Goal: Task Accomplishment & Management: Manage account settings

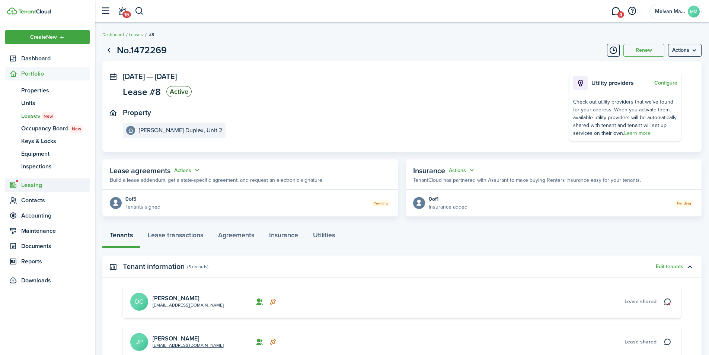
click at [40, 186] on span "Leasing" at bounding box center [55, 185] width 69 height 9
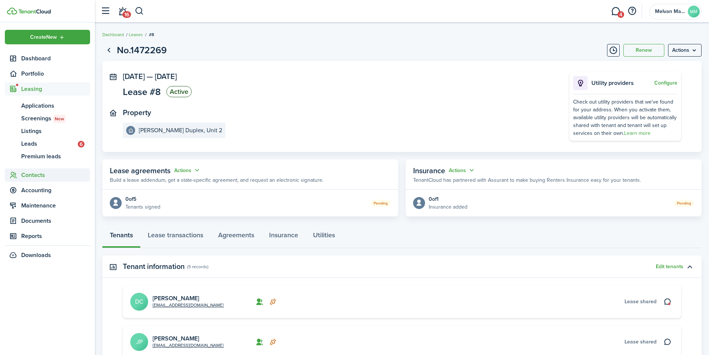
click at [46, 174] on span "Contacts" at bounding box center [55, 175] width 69 height 9
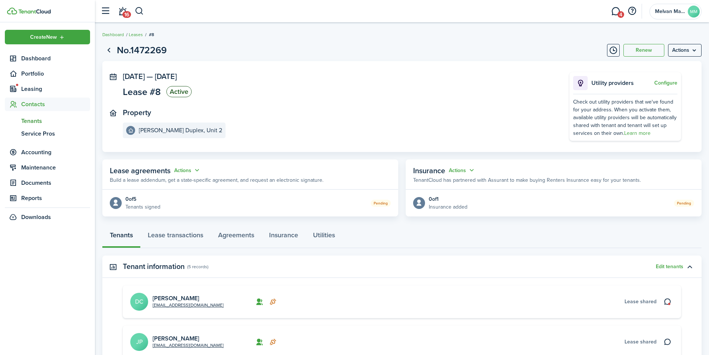
click at [37, 121] on span "Tenants" at bounding box center [55, 121] width 69 height 9
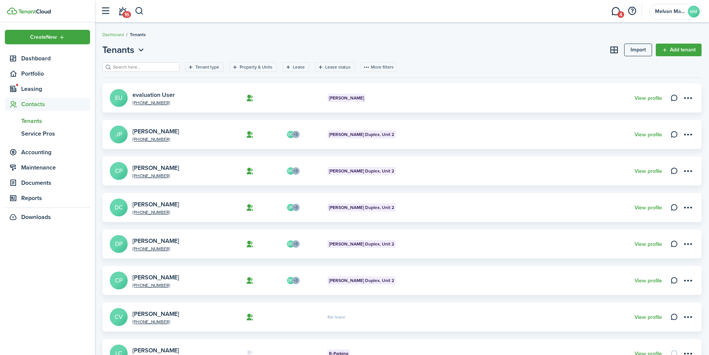
click at [168, 206] on link "[PERSON_NAME]" at bounding box center [156, 204] width 47 height 9
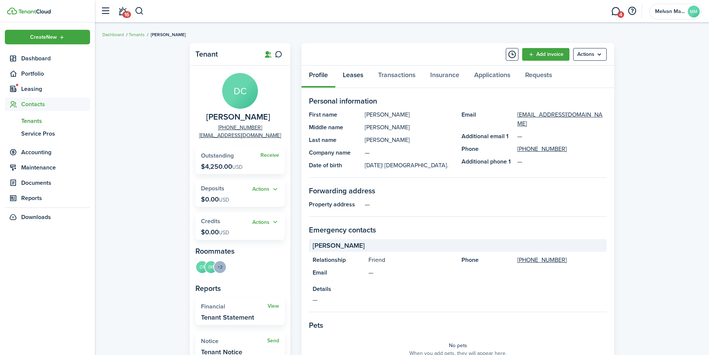
click at [357, 74] on link "Leases" at bounding box center [353, 77] width 35 height 22
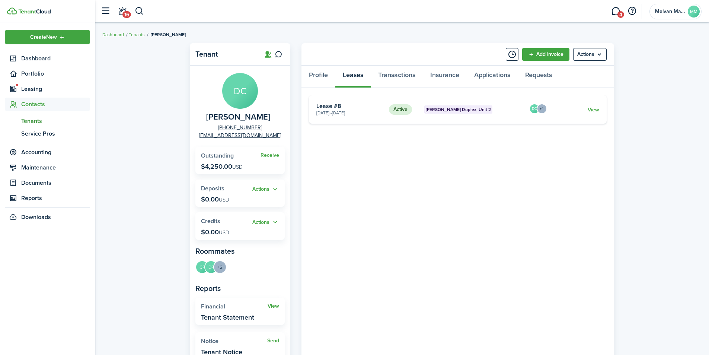
click at [522, 113] on card-extra-content "[PERSON_NAME] Duplex, Unit 2" at bounding box center [474, 109] width 99 height 8
click at [341, 103] on card-title "Lease #8" at bounding box center [350, 106] width 67 height 7
click at [322, 105] on card-title "Lease #8" at bounding box center [350, 106] width 67 height 7
click at [595, 109] on link "View" at bounding box center [594, 110] width 12 height 8
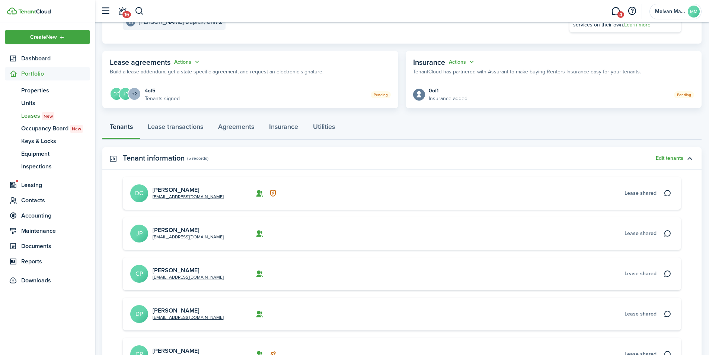
scroll to position [99, 0]
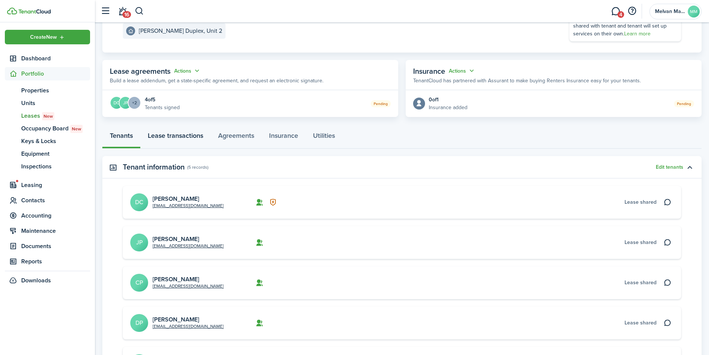
click at [196, 136] on link "Lease transactions" at bounding box center [175, 137] width 70 height 22
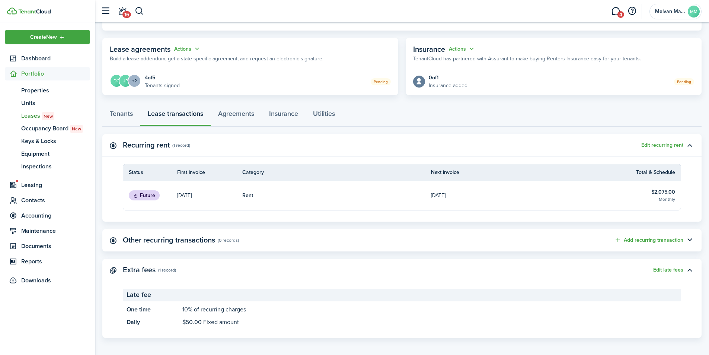
scroll to position [125, 0]
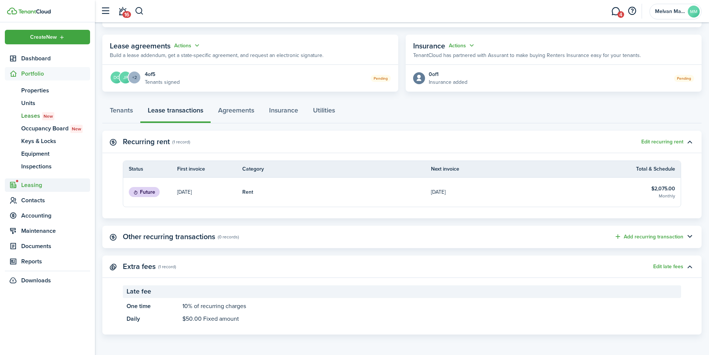
click at [40, 185] on span "Leasing" at bounding box center [55, 185] width 69 height 9
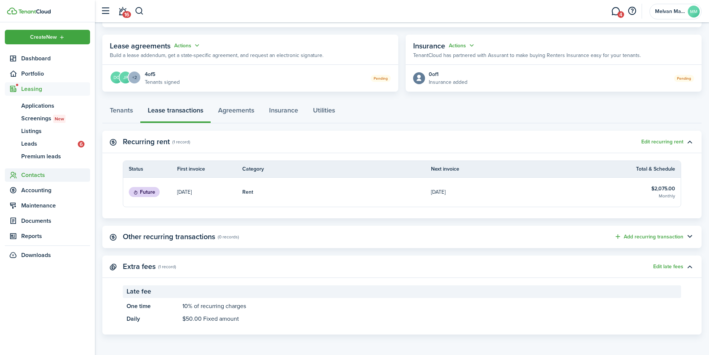
click at [39, 173] on span "Contacts" at bounding box center [55, 175] width 69 height 9
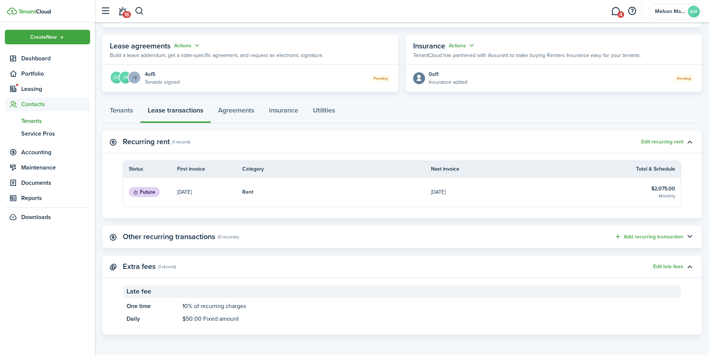
click at [36, 121] on span "Tenants" at bounding box center [55, 121] width 69 height 9
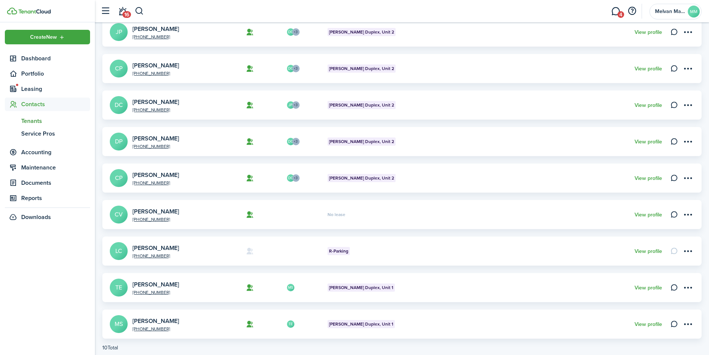
scroll to position [125, 0]
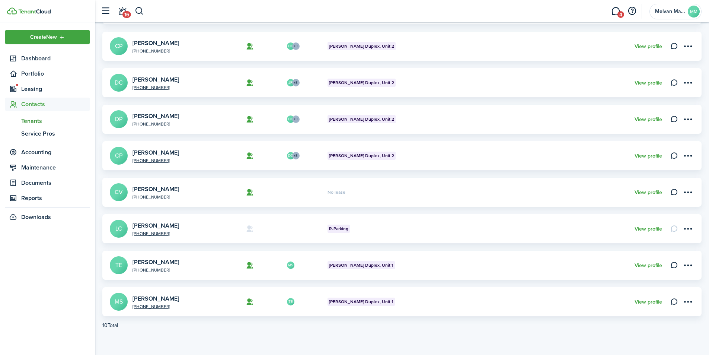
click at [174, 301] on link "[PERSON_NAME]" at bounding box center [156, 298] width 47 height 9
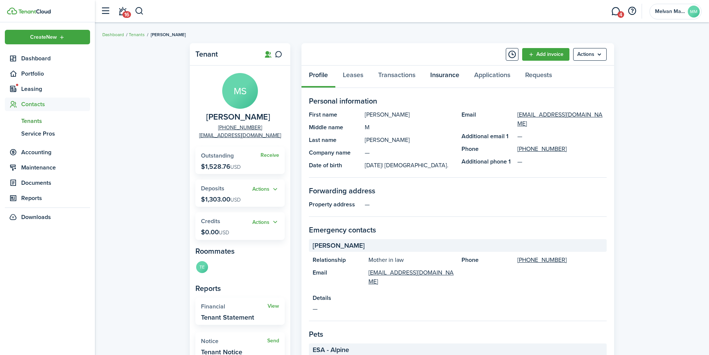
click at [450, 77] on link "Insurance" at bounding box center [445, 77] width 44 height 22
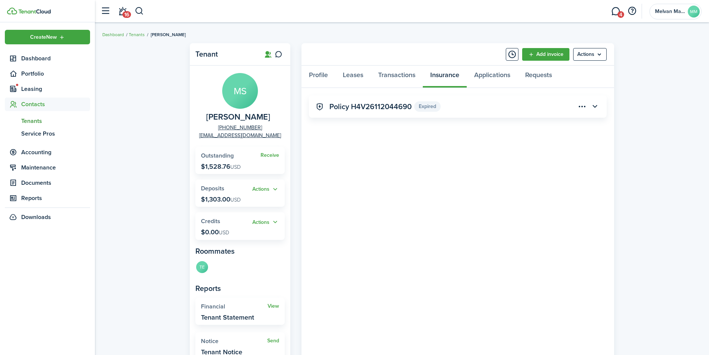
click at [599, 104] on button "button" at bounding box center [595, 106] width 13 height 13
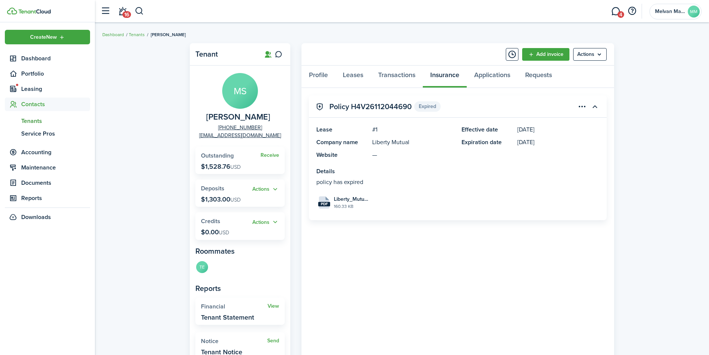
click at [583, 107] on menu-btn-icon "Open menu" at bounding box center [582, 106] width 13 height 13
click at [517, 93] on panel-main-body "Policy H4V26112044690 Expired Lease #1 Company name Liberty Mutual Website — Ef…" at bounding box center [458, 270] width 313 height 364
click at [584, 106] on menu-btn-icon "Open menu" at bounding box center [582, 106] width 13 height 13
click at [487, 105] on panel-main-header "Policy H4V26112044690 Expired" at bounding box center [458, 106] width 298 height 22
click at [598, 58] on menu-btn "Actions" at bounding box center [590, 54] width 34 height 13
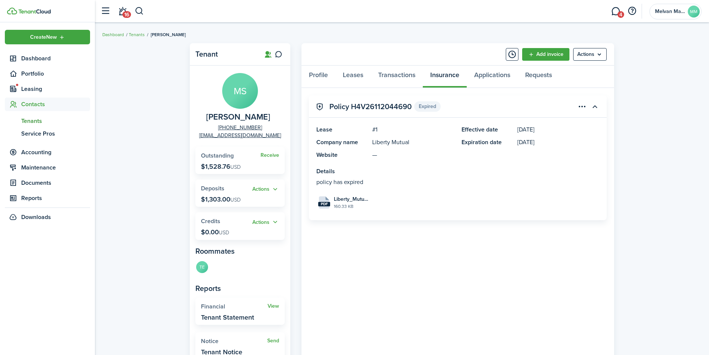
click at [478, 101] on panel-main-header "Policy H4V26112044690 Expired" at bounding box center [458, 106] width 298 height 22
click at [583, 105] on menu-btn-icon "Open menu" at bounding box center [582, 106] width 13 height 13
click at [548, 123] on button "Edit" at bounding box center [556, 123] width 65 height 13
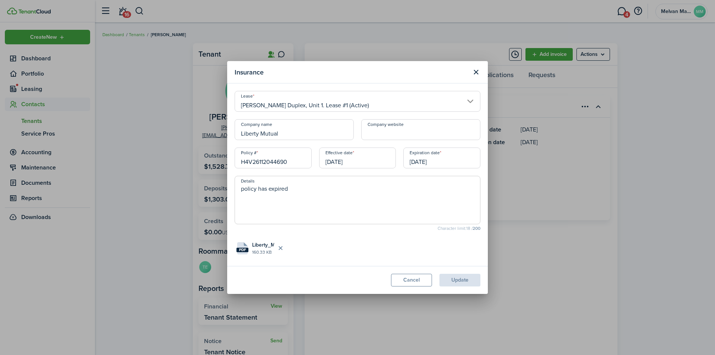
drag, startPoint x: 295, startPoint y: 187, endPoint x: 232, endPoint y: 192, distance: 63.9
click at [232, 192] on div "Details policy has expired Character limit: 18 / 200 Upload store documents and…" at bounding box center [357, 217] width 253 height 83
drag, startPoint x: 289, startPoint y: 135, endPoint x: 225, endPoint y: 137, distance: 64.5
click at [225, 137] on div "Insurance Lease [PERSON_NAME] Duplex, Unit 1. Lease #1 (Active) Company name Li…" at bounding box center [357, 177] width 715 height 355
type input "Root Insurance Co"
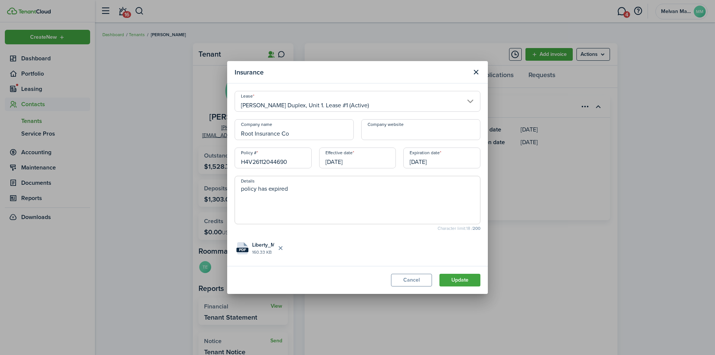
drag, startPoint x: 292, startPoint y: 162, endPoint x: 218, endPoint y: 164, distance: 74.1
click at [218, 164] on div "Insurance Lease [PERSON_NAME] Duplex, Unit 1. Lease #1 (Active) Company name Ro…" at bounding box center [357, 177] width 715 height 355
click at [347, 161] on input "[DATE]" at bounding box center [357, 157] width 77 height 21
type input "R2HWZ9B"
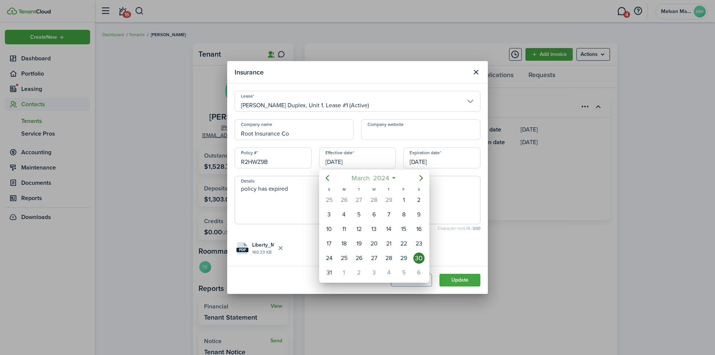
click at [390, 178] on span "2024" at bounding box center [380, 177] width 19 height 13
click at [370, 177] on span "2024" at bounding box center [369, 177] width 19 height 13
click at [374, 244] on div "2025" at bounding box center [373, 245] width 27 height 12
click at [409, 196] on div "Mar" at bounding box center [408, 198] width 27 height 12
click at [345, 273] on div "31" at bounding box center [344, 272] width 11 height 11
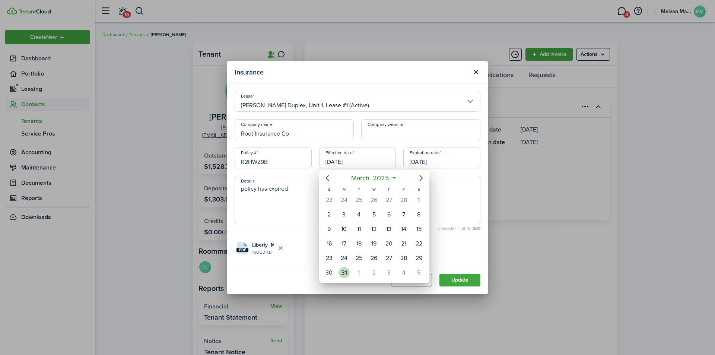
type input "[DATE]"
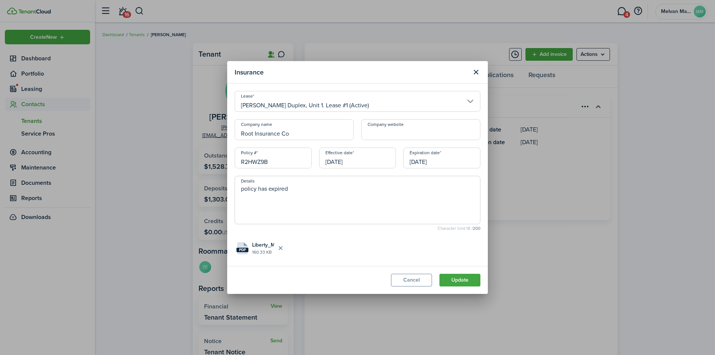
click at [460, 158] on input "[DATE]" at bounding box center [441, 157] width 77 height 21
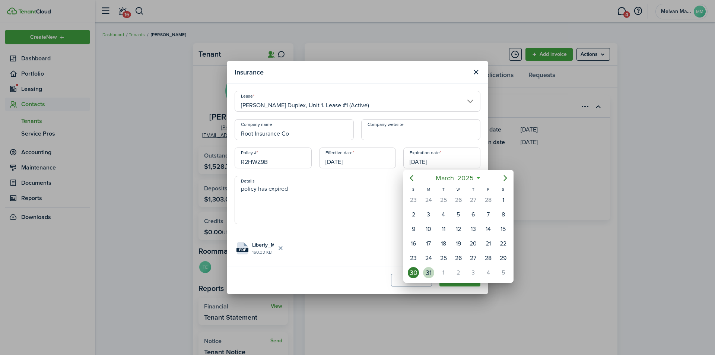
click at [430, 275] on div "31" at bounding box center [428, 272] width 11 height 11
type input "[DATE]"
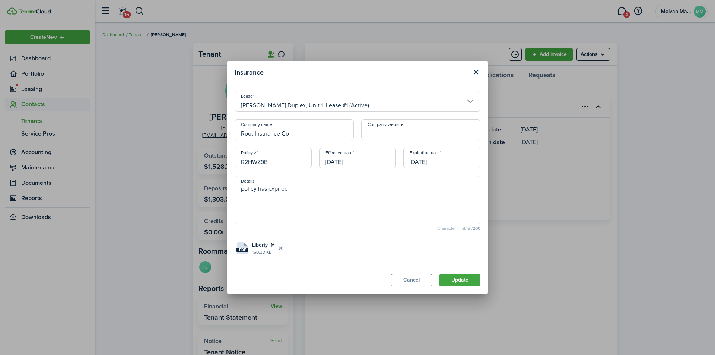
drag, startPoint x: 300, startPoint y: 185, endPoint x: 241, endPoint y: 182, distance: 59.6
click at [241, 182] on span "policy has expired" at bounding box center [358, 200] width 246 height 48
click at [314, 243] on upload-file-list "pdf Liberty_Mutual_Renters_Forms.pdf 160.33 KB" at bounding box center [358, 248] width 246 height 20
click at [282, 247] on button "Delete file" at bounding box center [280, 248] width 13 height 13
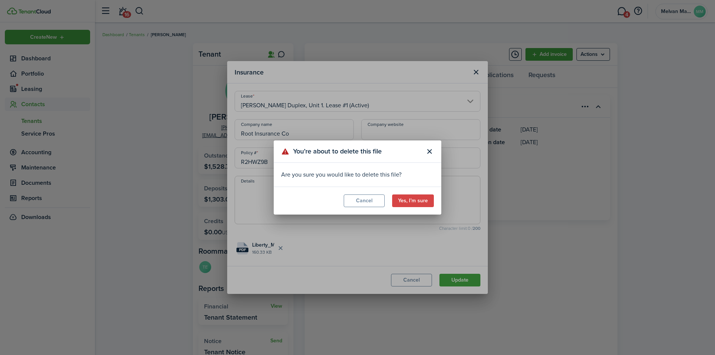
click at [422, 199] on button "Yes, I’m sure" at bounding box center [413, 200] width 42 height 13
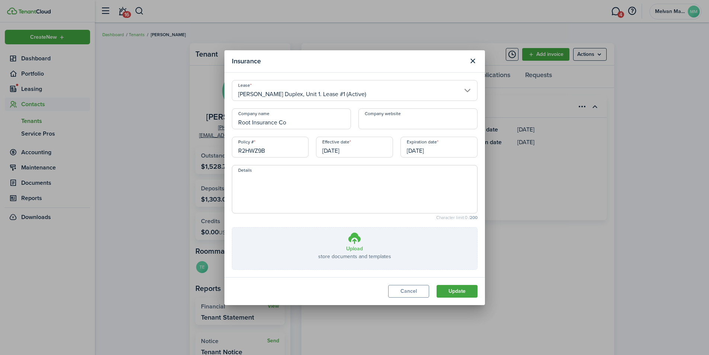
click at [355, 245] on h3 "Upload" at bounding box center [354, 249] width 17 height 8
click at [232, 228] on input "Upload store documents and templates Choose file" at bounding box center [232, 228] width 0 height 0
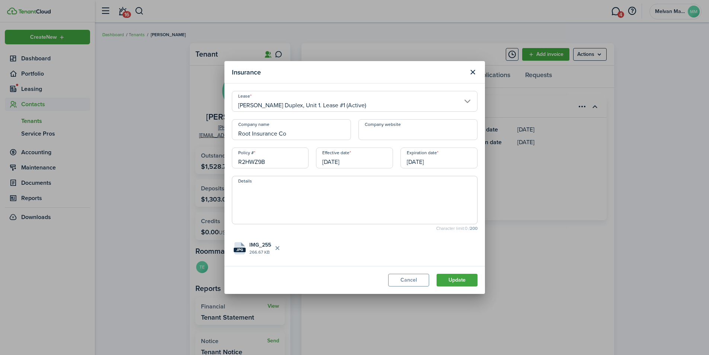
click at [459, 280] on button "Update" at bounding box center [457, 280] width 41 height 13
click at [355, 172] on span "Must be a date before [DATE]." at bounding box center [351, 171] width 69 height 7
click at [354, 164] on input "[DATE]" at bounding box center [354, 157] width 77 height 21
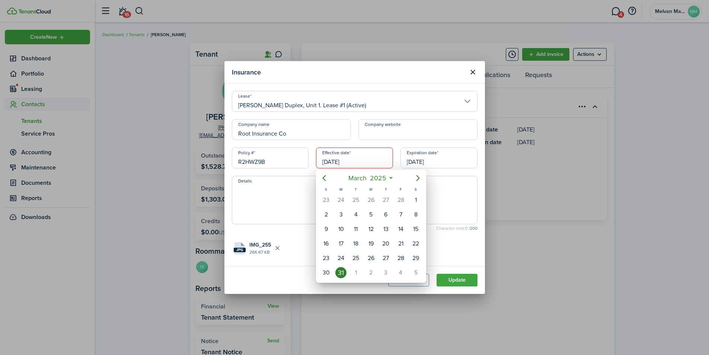
click at [353, 164] on div at bounding box center [354, 177] width 829 height 474
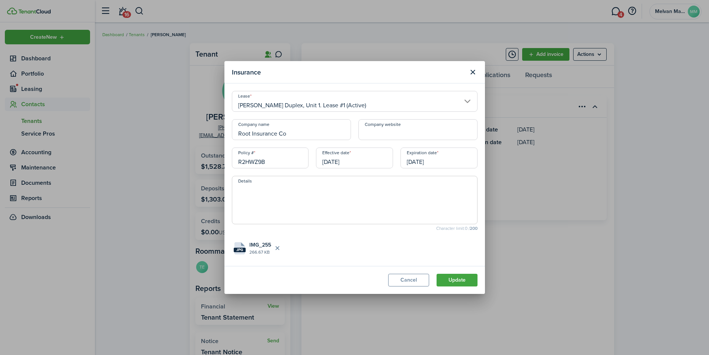
click at [352, 161] on input "[DATE]" at bounding box center [354, 157] width 77 height 21
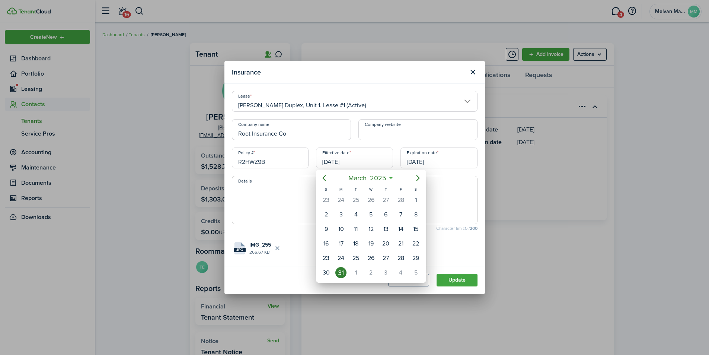
click at [341, 270] on div "31" at bounding box center [341, 272] width 11 height 11
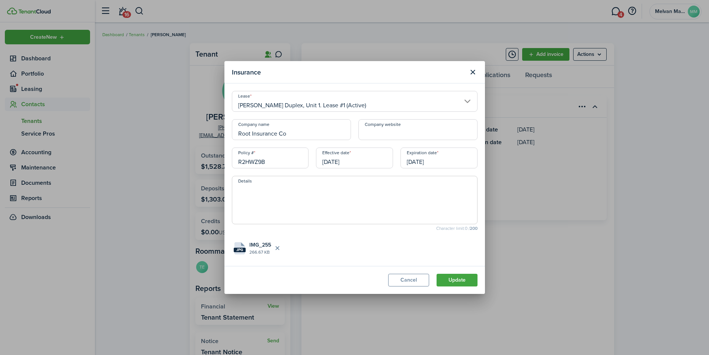
click at [465, 279] on button "Update" at bounding box center [457, 280] width 41 height 13
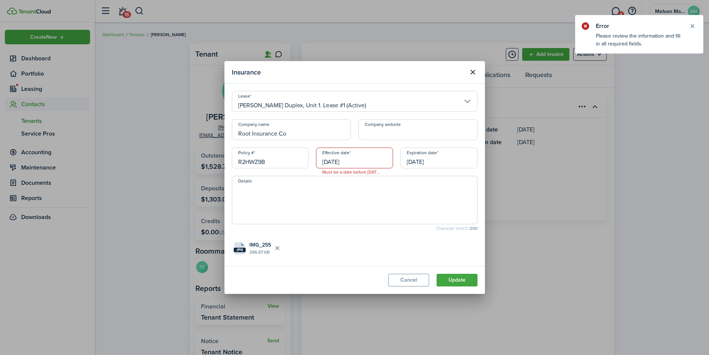
click at [373, 173] on span "Must be a date before [DATE]." at bounding box center [351, 171] width 69 height 7
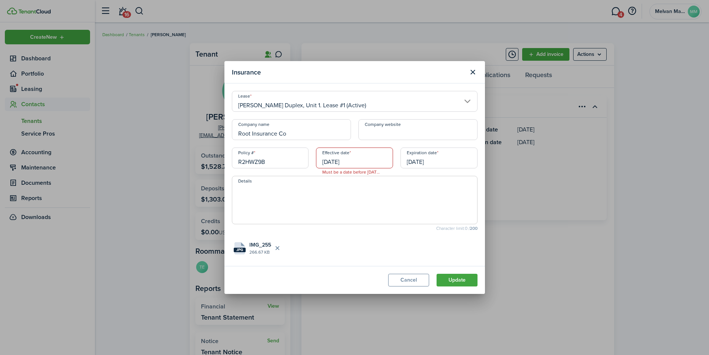
click at [425, 159] on input "[DATE]" at bounding box center [439, 157] width 77 height 21
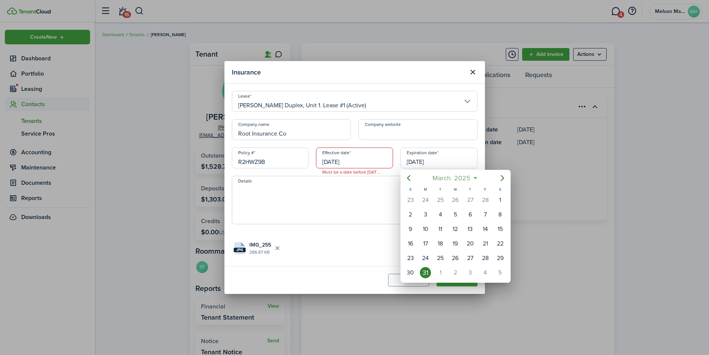
click at [457, 178] on span "2025" at bounding box center [463, 177] width 20 height 13
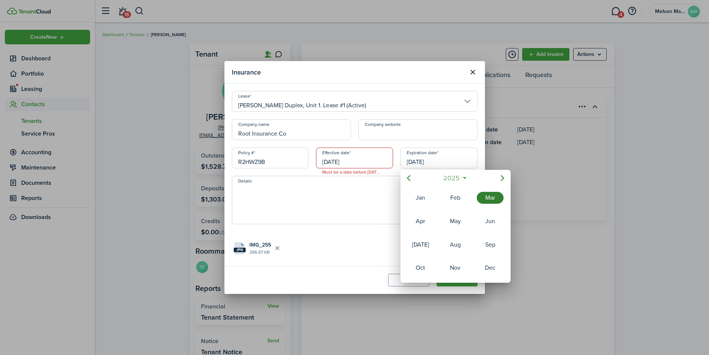
click at [454, 178] on span "2025" at bounding box center [452, 177] width 20 height 13
click at [492, 247] on div "2026" at bounding box center [490, 245] width 27 height 12
click at [489, 196] on div "Mar" at bounding box center [490, 198] width 27 height 12
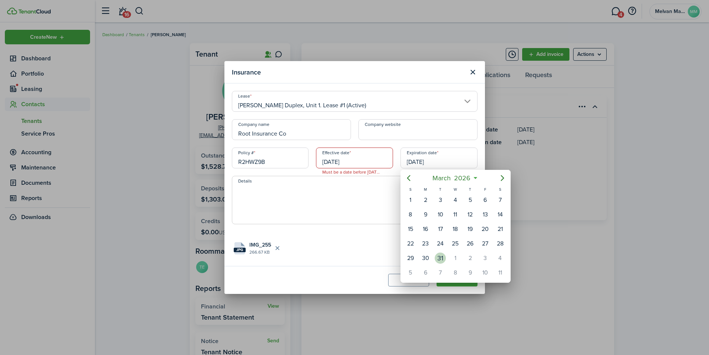
click at [438, 260] on div "31" at bounding box center [440, 257] width 11 height 11
type input "[DATE]"
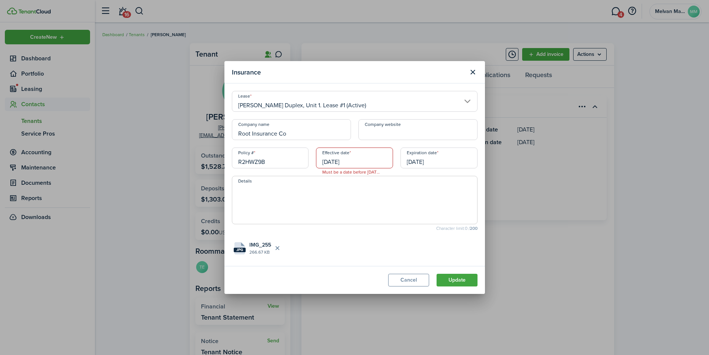
click at [455, 276] on button "Update" at bounding box center [457, 280] width 41 height 13
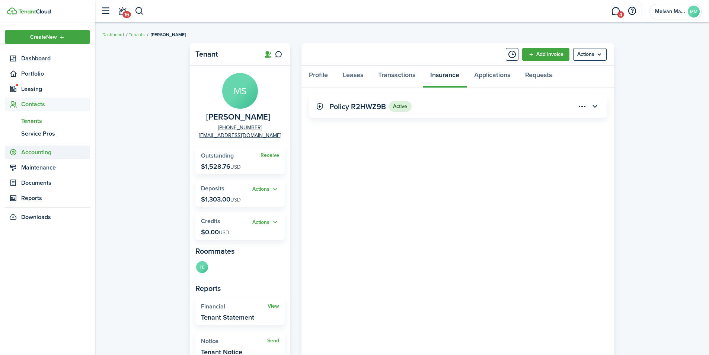
click at [44, 150] on span "Accounting" at bounding box center [55, 152] width 69 height 9
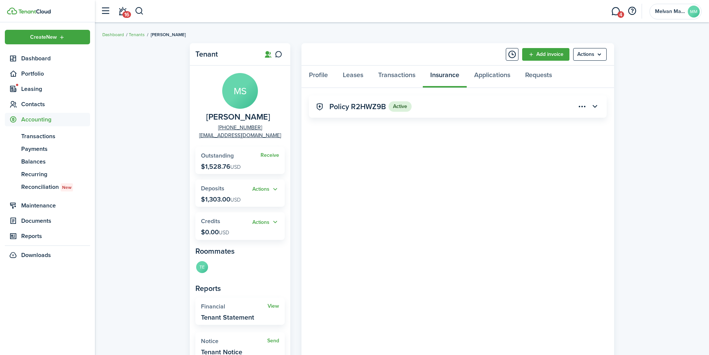
click at [36, 121] on span "Accounting" at bounding box center [55, 119] width 69 height 9
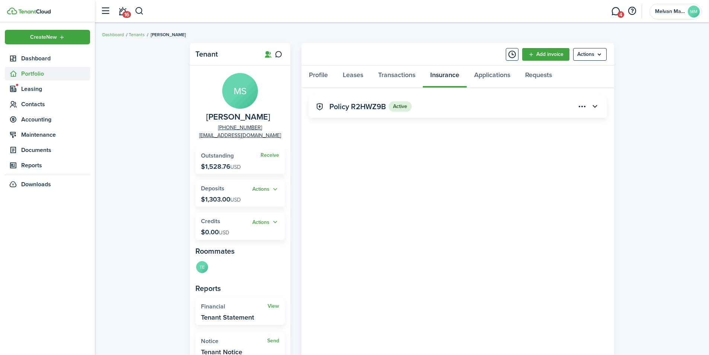
click at [35, 73] on span "Portfolio" at bounding box center [55, 73] width 69 height 9
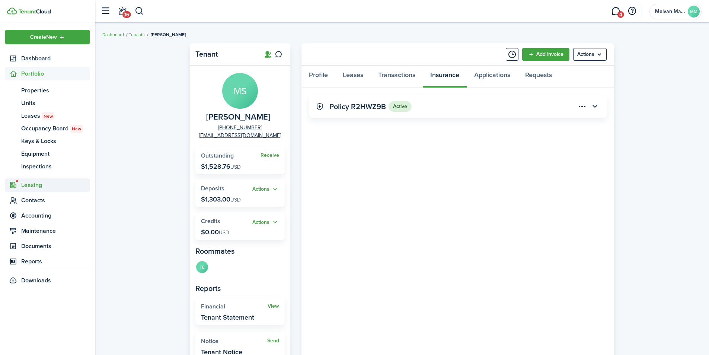
click at [36, 185] on span "Leasing" at bounding box center [55, 185] width 69 height 9
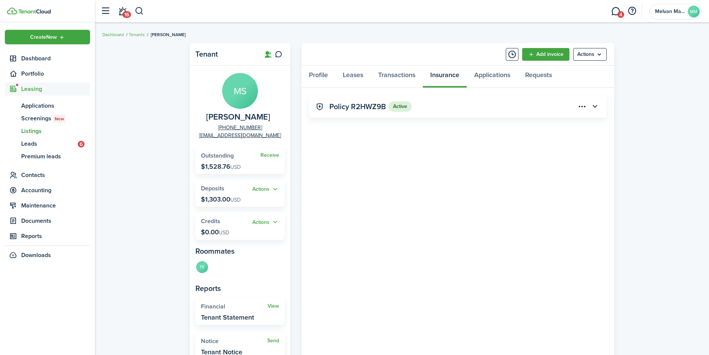
click at [35, 130] on span "Listings" at bounding box center [55, 131] width 69 height 9
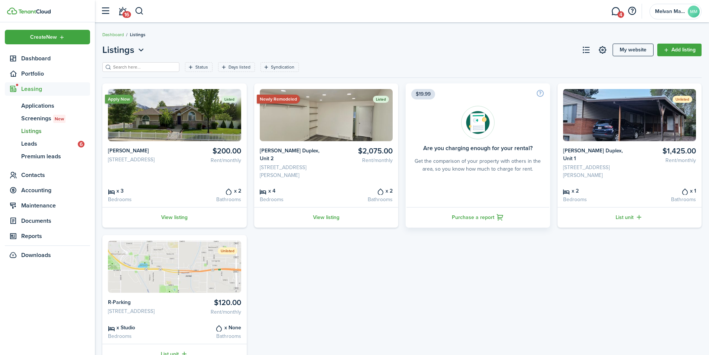
click at [328, 207] on link "View listing" at bounding box center [326, 217] width 144 height 20
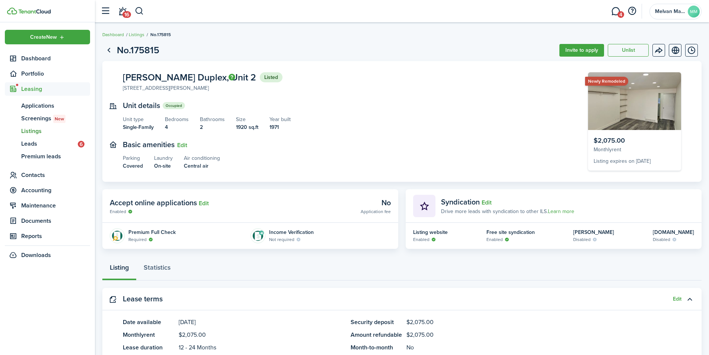
click at [692, 50] on button "Timeline" at bounding box center [692, 50] width 13 height 13
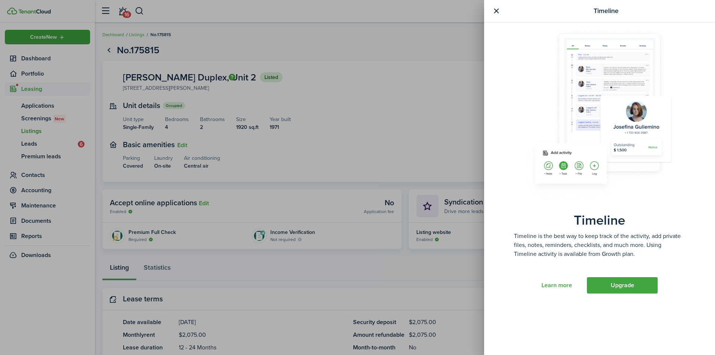
click at [498, 8] on button "button" at bounding box center [496, 10] width 9 height 9
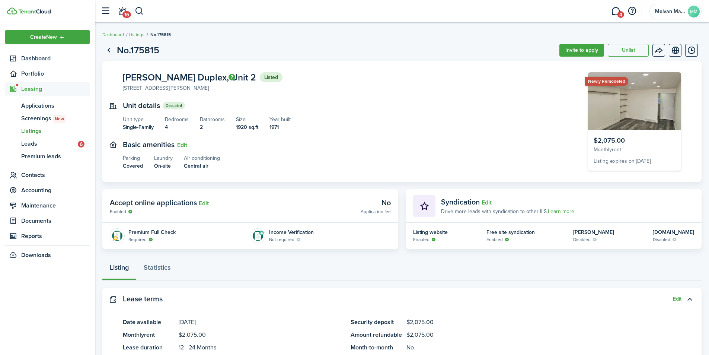
click at [626, 50] on button "Unlist" at bounding box center [628, 50] width 41 height 13
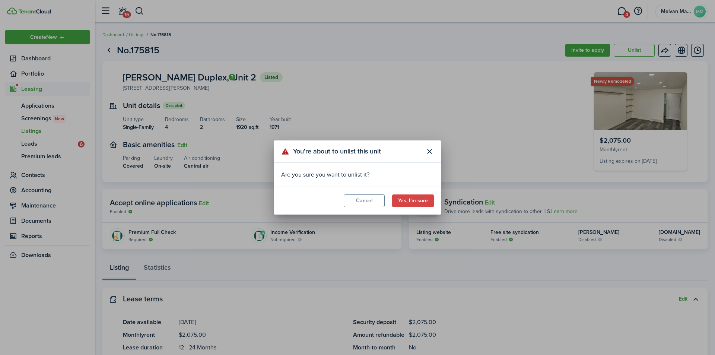
click at [368, 206] on button "Cancel" at bounding box center [364, 200] width 41 height 13
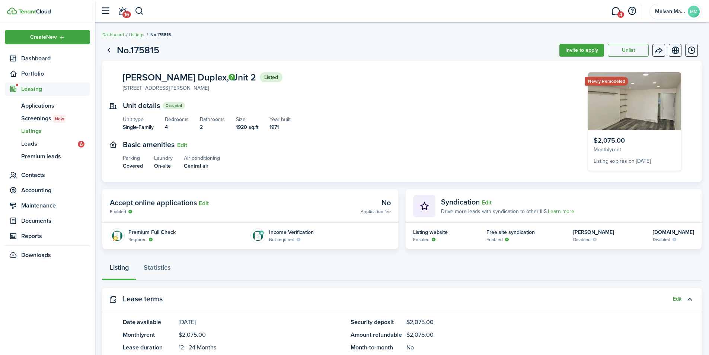
click at [630, 50] on button "Unlist" at bounding box center [628, 50] width 41 height 13
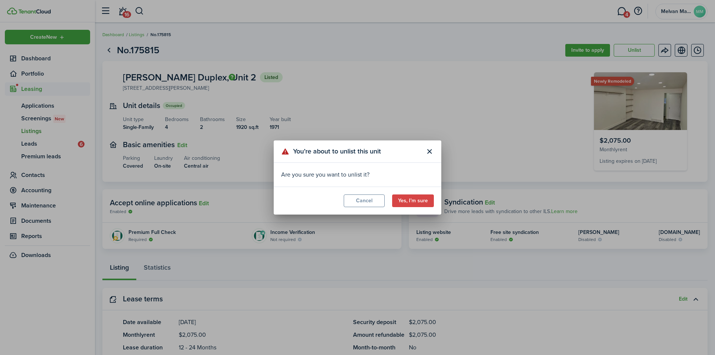
click at [406, 200] on button "Yes, I’m sure" at bounding box center [413, 200] width 42 height 13
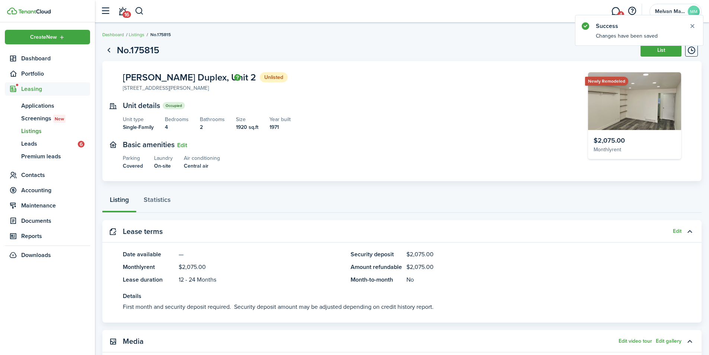
click at [440, 74] on panel-main-section "[PERSON_NAME] Duplex, Unit 2 Unlisted [STREET_ADDRESS][PERSON_NAME]" at bounding box center [344, 82] width 443 height 20
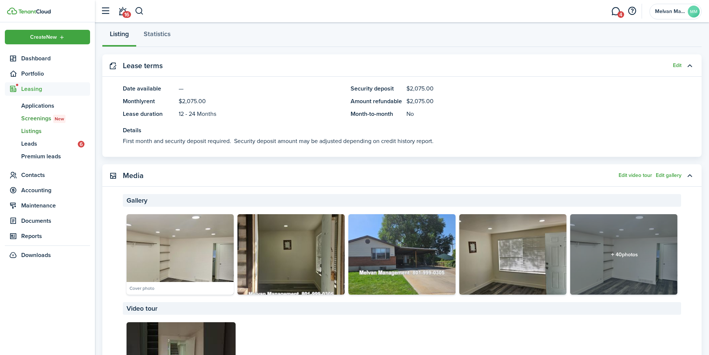
scroll to position [149, 0]
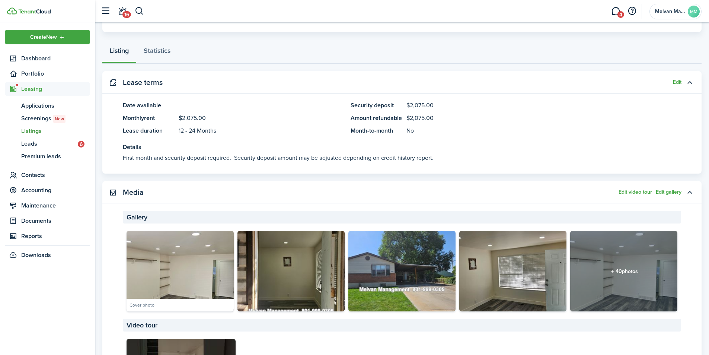
click at [33, 130] on span "Listings" at bounding box center [55, 131] width 69 height 9
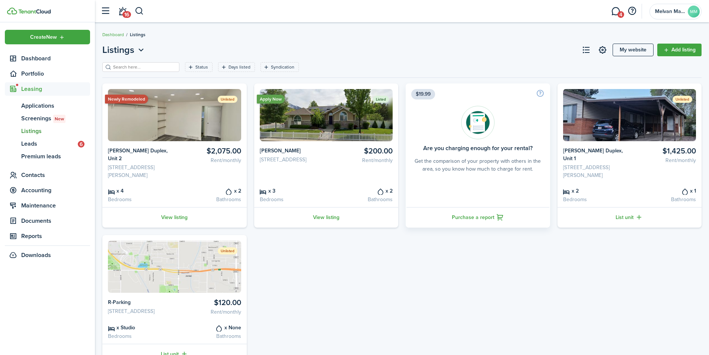
click at [326, 207] on link "View listing" at bounding box center [326, 217] width 144 height 20
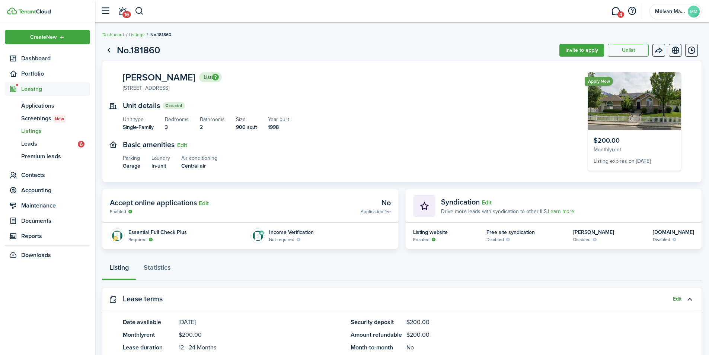
click at [631, 47] on button "Unlist" at bounding box center [628, 50] width 41 height 13
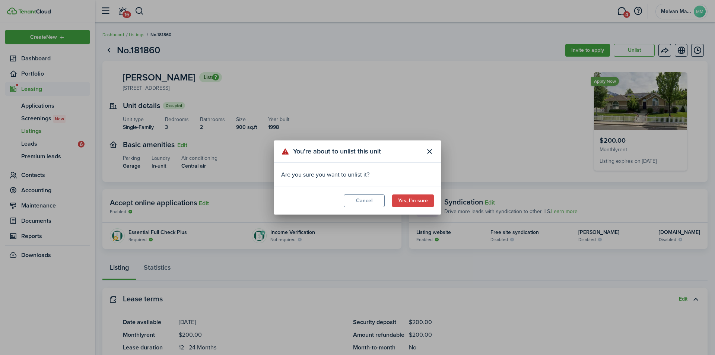
click at [416, 203] on button "Yes, I’m sure" at bounding box center [413, 200] width 42 height 13
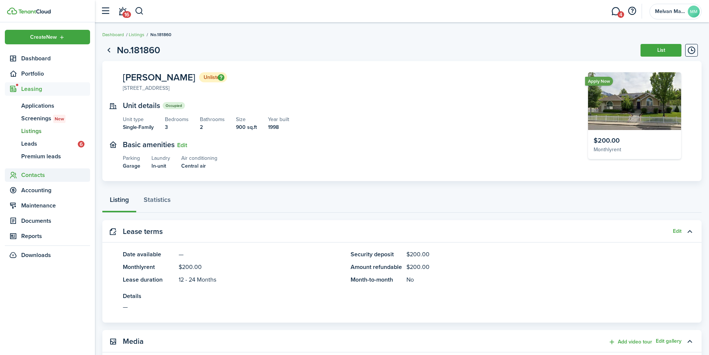
click at [28, 176] on span "Contacts" at bounding box center [55, 175] width 69 height 9
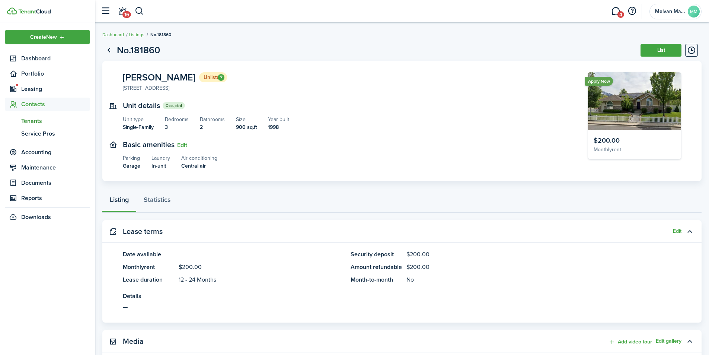
click at [34, 120] on span "Tenants" at bounding box center [55, 121] width 69 height 9
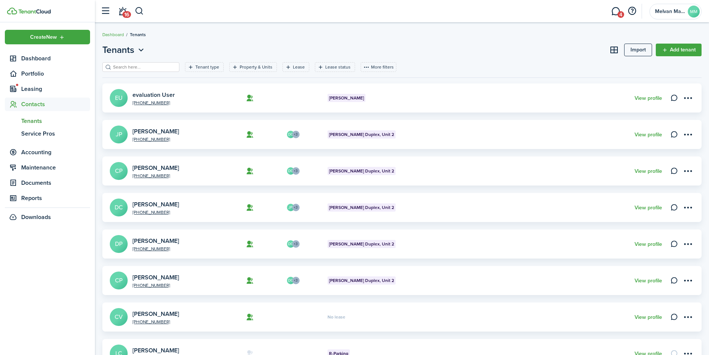
click at [691, 96] on menu-btn-icon "Open menu" at bounding box center [688, 98] width 13 height 13
click at [591, 105] on card "[PHONE_NUMBER] evaluation User EU Orem Rambler View profile" at bounding box center [402, 97] width 600 height 29
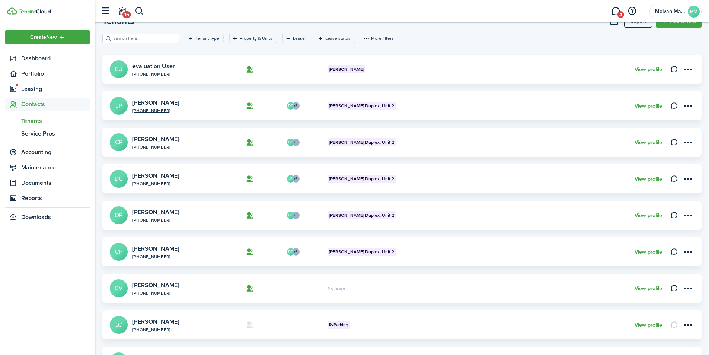
scroll to position [25, 0]
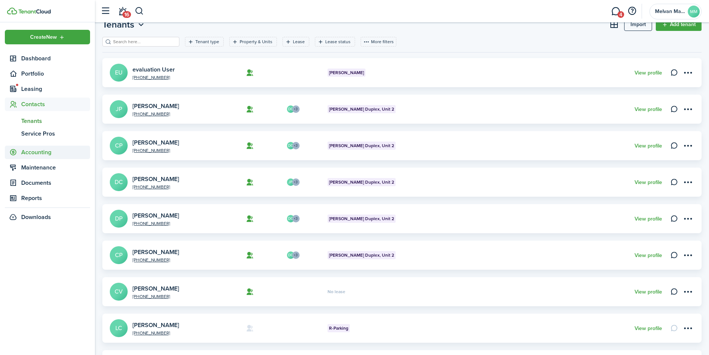
click at [44, 153] on span "Accounting" at bounding box center [55, 152] width 69 height 9
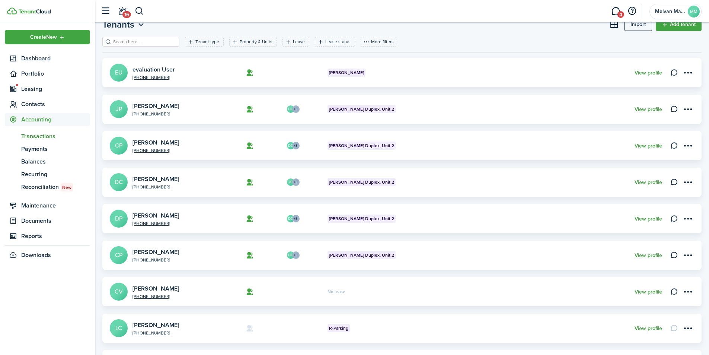
click at [38, 137] on span "Transactions" at bounding box center [55, 136] width 69 height 9
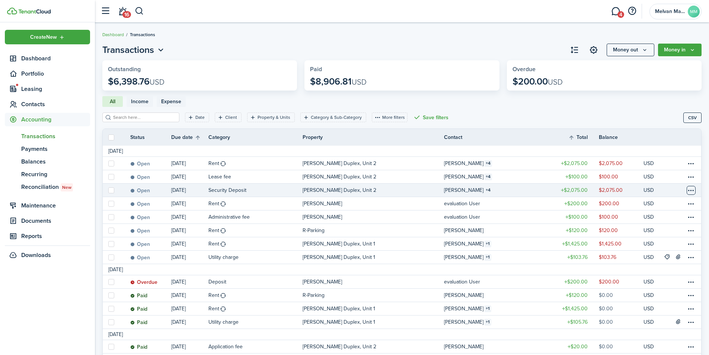
click at [692, 190] on table-menu-btn-icon at bounding box center [691, 190] width 9 height 9
click at [674, 216] on link "Mark as paid" at bounding box center [663, 218] width 65 height 13
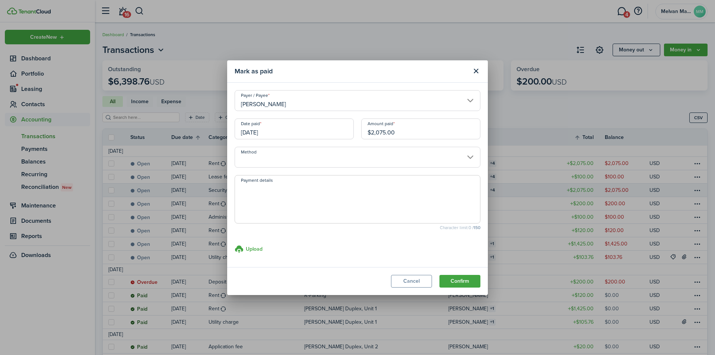
click at [449, 157] on input "Method" at bounding box center [358, 157] width 246 height 21
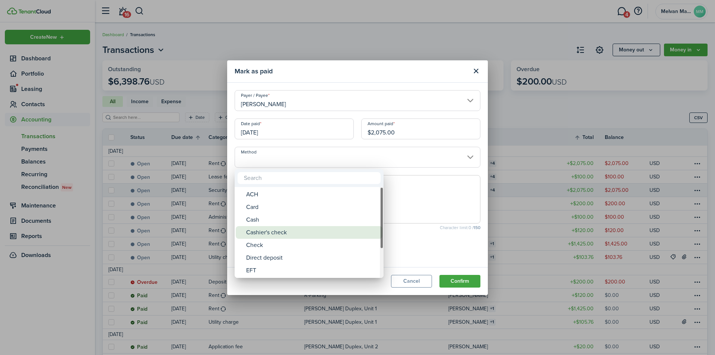
click at [285, 231] on div "Cashier's check" at bounding box center [312, 232] width 132 height 13
type input "Cashier's check"
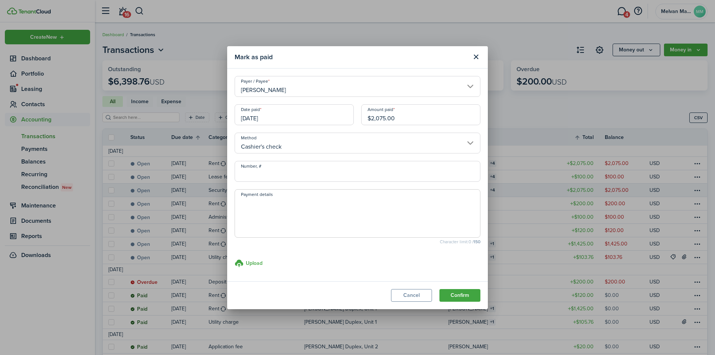
click at [285, 173] on input "Number, #" at bounding box center [358, 171] width 246 height 21
click at [413, 295] on button "Cancel" at bounding box center [411, 295] width 41 height 13
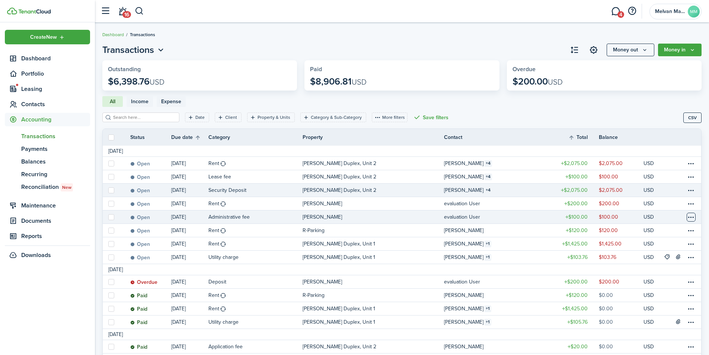
click at [690, 218] on table-menu-btn-icon at bounding box center [691, 217] width 9 height 9
click at [651, 330] on button "Delete" at bounding box center [663, 336] width 65 height 13
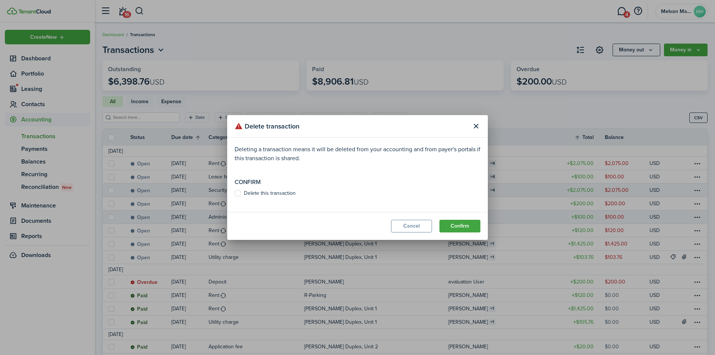
drag, startPoint x: 466, startPoint y: 224, endPoint x: 325, endPoint y: 205, distance: 142.4
click at [332, 215] on modal-footer "Cancel Confirm" at bounding box center [357, 226] width 261 height 28
drag, startPoint x: 283, startPoint y: 192, endPoint x: 296, endPoint y: 197, distance: 13.6
click at [283, 193] on label "Delete this transaction" at bounding box center [265, 193] width 61 height 6
click at [235, 193] on input "Delete this transaction" at bounding box center [234, 193] width 0 height 0
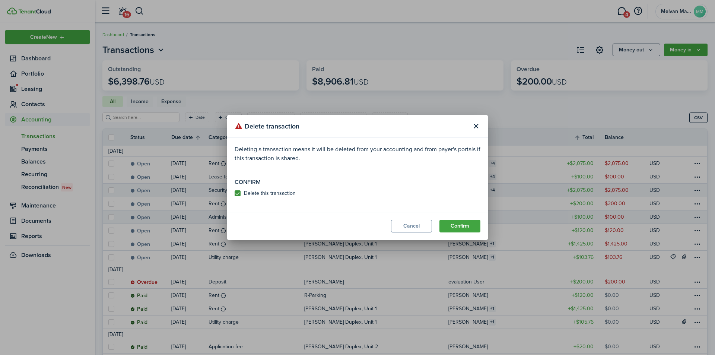
checkbox input "true"
click at [470, 231] on button "Confirm" at bounding box center [459, 226] width 41 height 13
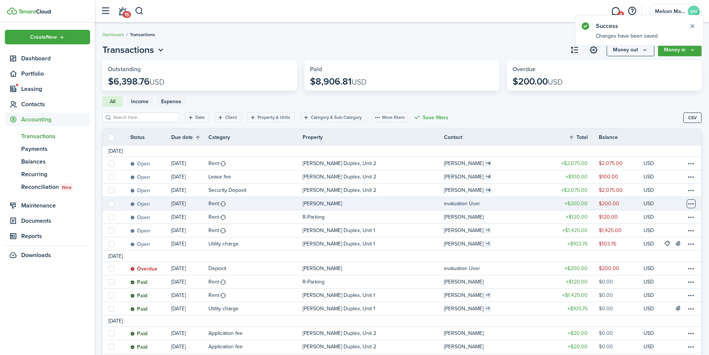
click at [693, 206] on table-menu-btn-icon at bounding box center [691, 203] width 9 height 9
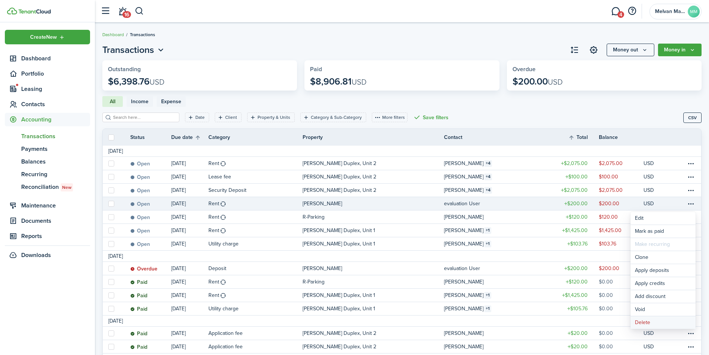
click at [649, 321] on button "Delete" at bounding box center [663, 322] width 65 height 13
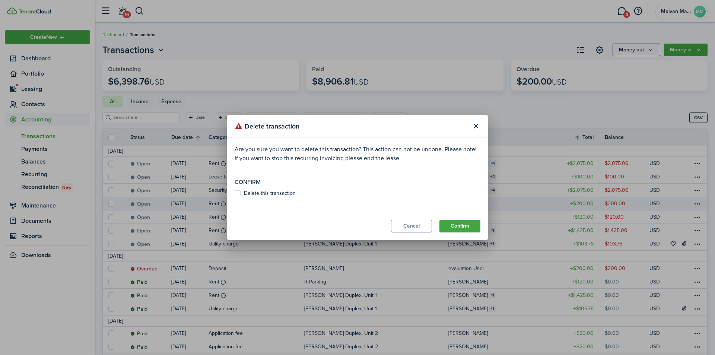
click at [460, 222] on button "Confirm" at bounding box center [459, 226] width 41 height 13
click at [279, 193] on label "Delete this transaction" at bounding box center [265, 193] width 61 height 6
click at [235, 197] on input "Delete this transaction" at bounding box center [234, 197] width 0 height 0
checkbox input "true"
click at [467, 228] on button "Confirm" at bounding box center [459, 226] width 41 height 13
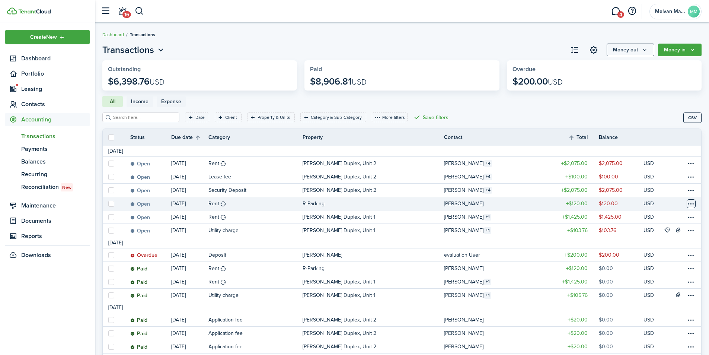
click at [695, 202] on table-menu-btn-icon at bounding box center [691, 203] width 9 height 9
click at [661, 232] on link "Mark as paid" at bounding box center [663, 231] width 65 height 13
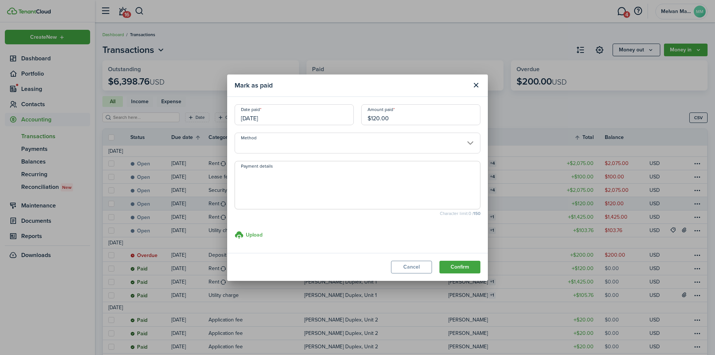
click at [318, 114] on input "[DATE]" at bounding box center [294, 114] width 119 height 21
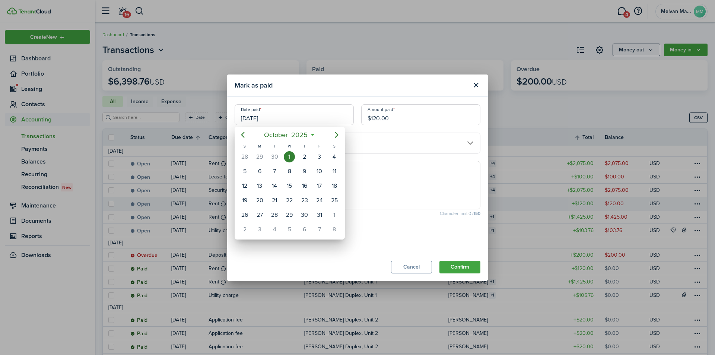
click at [317, 115] on div at bounding box center [357, 177] width 834 height 474
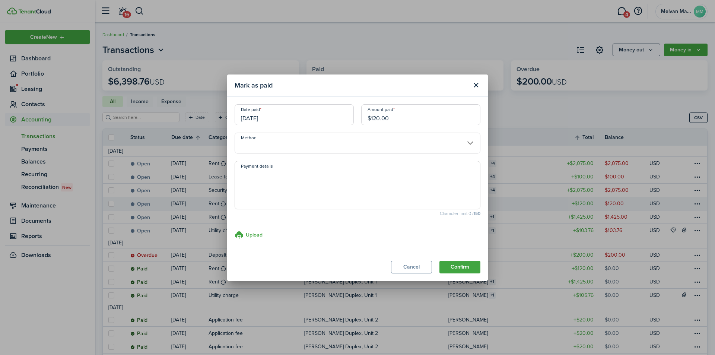
click at [309, 117] on input "[DATE]" at bounding box center [294, 114] width 119 height 21
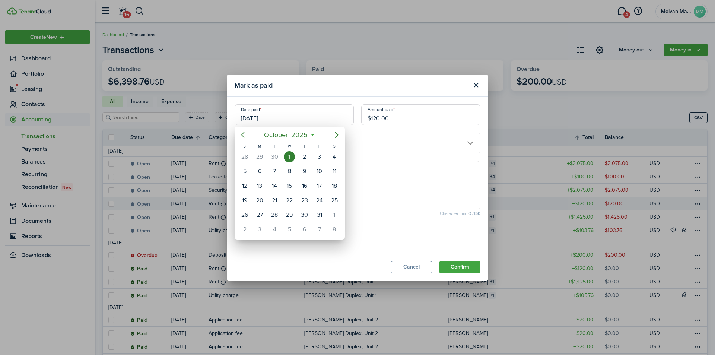
click at [244, 133] on icon "Previous page" at bounding box center [242, 134] width 9 height 9
click at [336, 171] on div "13" at bounding box center [334, 171] width 11 height 11
type input "[DATE]"
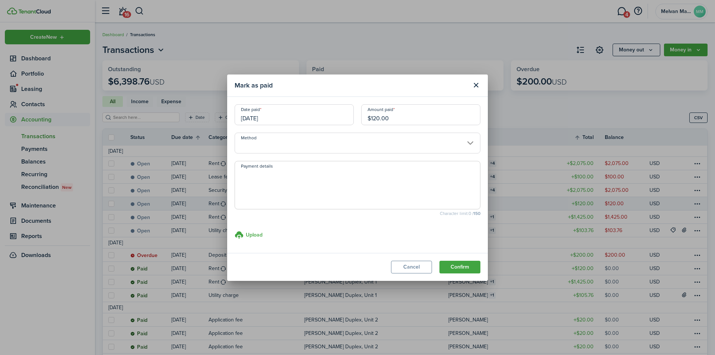
click at [289, 145] on input "Method" at bounding box center [358, 143] width 246 height 21
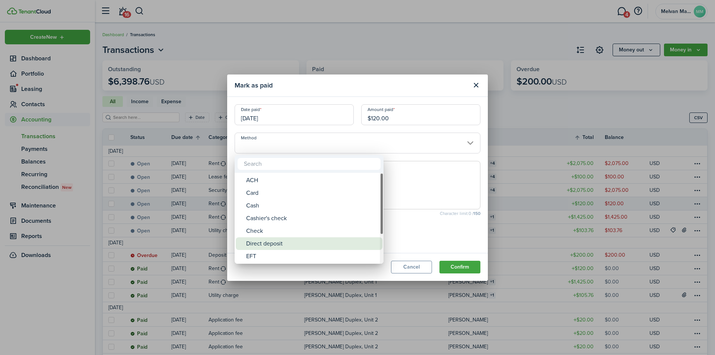
click at [270, 246] on div "Direct deposit" at bounding box center [312, 243] width 132 height 13
type input "Direct deposit"
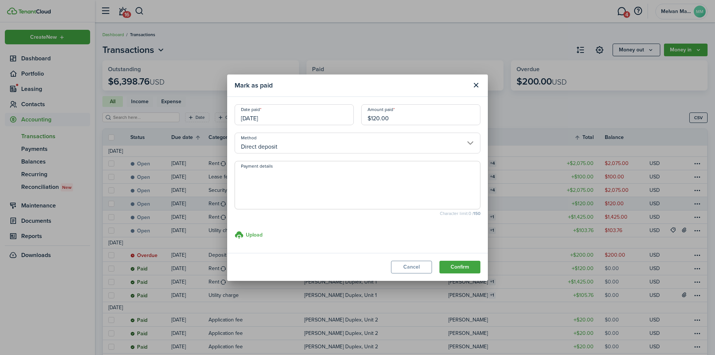
click at [261, 142] on input "Direct deposit" at bounding box center [358, 143] width 246 height 21
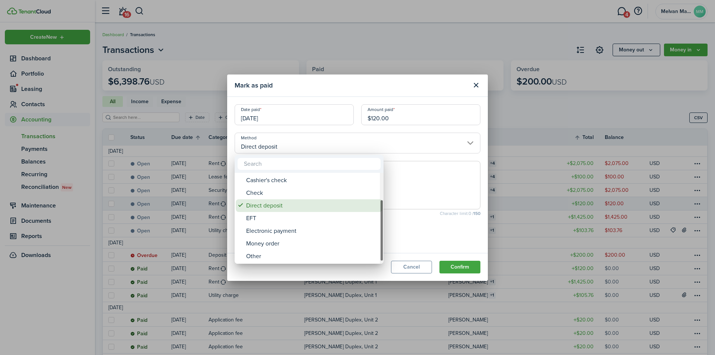
click at [292, 205] on div "Direct deposit" at bounding box center [312, 205] width 132 height 13
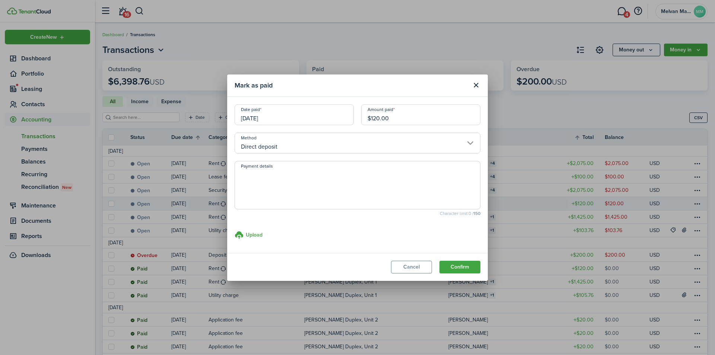
click at [299, 184] on textarea "Payment details" at bounding box center [357, 187] width 245 height 36
click at [466, 267] on button "Confirm" at bounding box center [459, 267] width 41 height 13
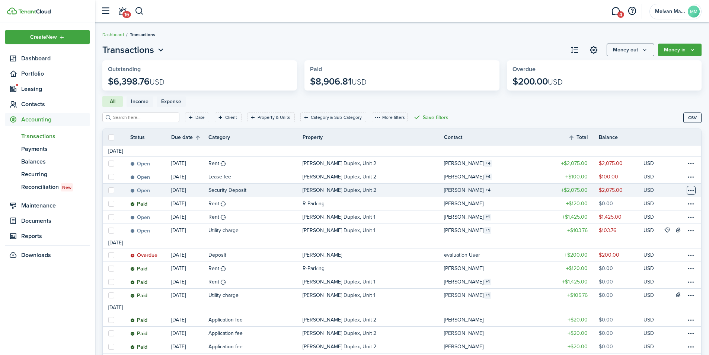
click at [690, 190] on table-menu-btn-icon at bounding box center [691, 190] width 9 height 9
click at [554, 243] on tr "[DATE]" at bounding box center [402, 242] width 599 height 11
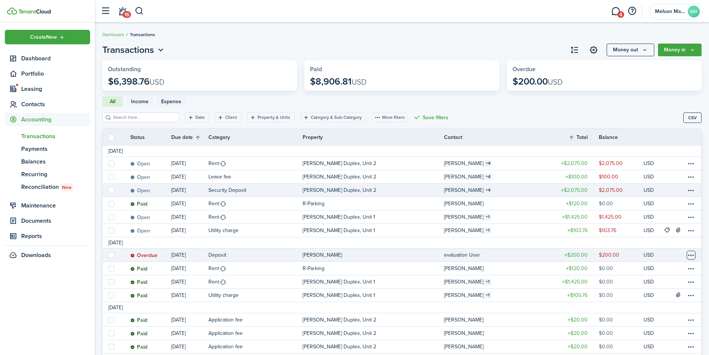
click at [691, 253] on table-menu-btn-icon at bounding box center [691, 255] width 9 height 9
click at [646, 346] on button "Delete" at bounding box center [663, 346] width 65 height 13
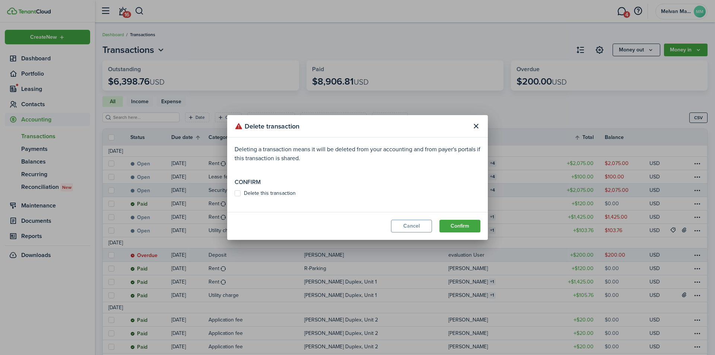
click at [460, 223] on button "Confirm" at bounding box center [459, 226] width 41 height 13
click at [277, 189] on modal-body "Deleting a transaction means it will be deleted from your accounting and from p…" at bounding box center [357, 174] width 261 height 74
click at [277, 191] on label "Delete this transaction" at bounding box center [265, 193] width 61 height 6
click at [235, 197] on input "Delete this transaction" at bounding box center [234, 197] width 0 height 0
checkbox input "true"
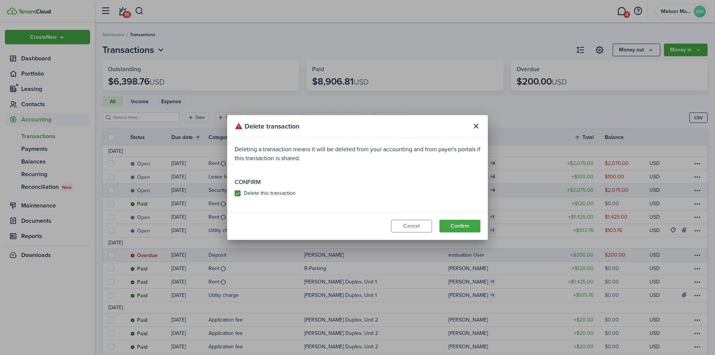
click at [470, 227] on button "Confirm" at bounding box center [459, 226] width 41 height 13
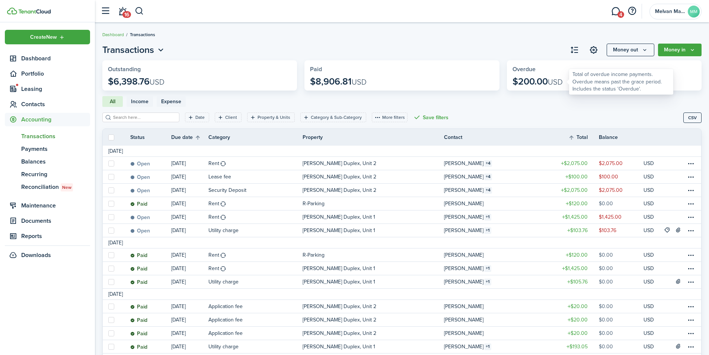
click at [532, 82] on p "$200.00 USD" at bounding box center [538, 81] width 50 height 10
click at [39, 134] on span "Transactions" at bounding box center [55, 136] width 69 height 9
click at [31, 148] on span "Payments" at bounding box center [55, 148] width 69 height 9
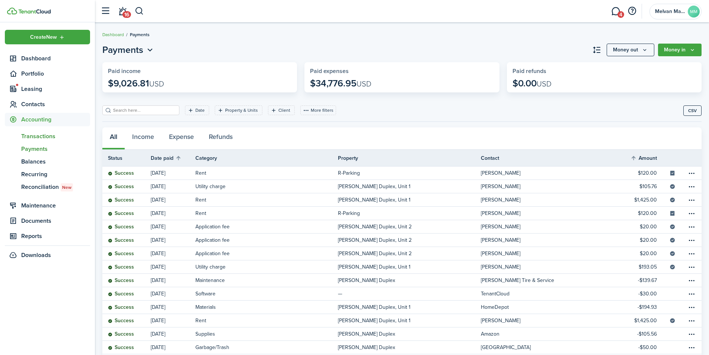
click at [37, 137] on span "Transactions" at bounding box center [55, 136] width 69 height 9
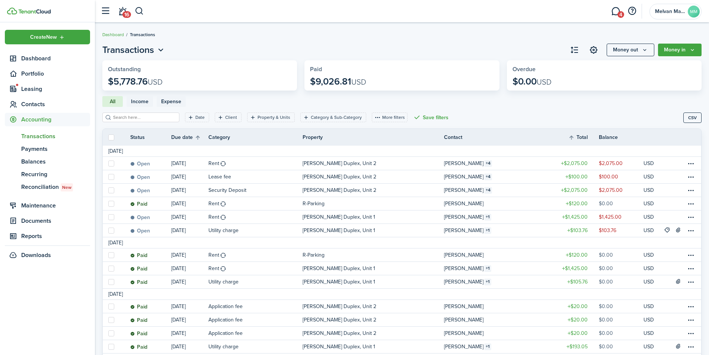
click at [615, 13] on link "4" at bounding box center [616, 11] width 14 height 19
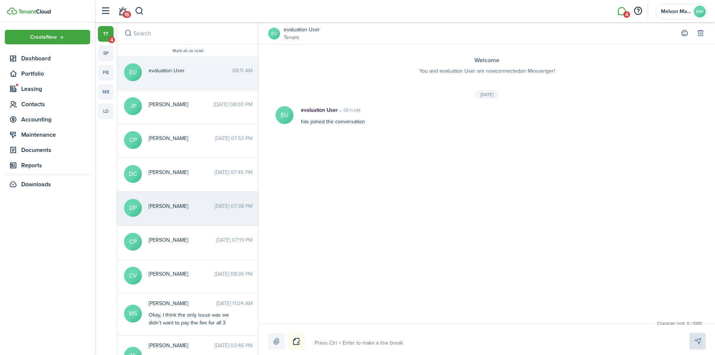
scroll to position [23, 0]
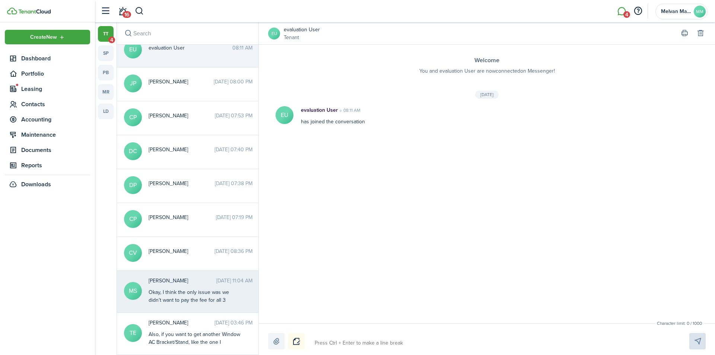
click at [190, 295] on div "Okay, I think the only issue was we didn’t want to pay the fee for all 3 invoic…" at bounding box center [195, 323] width 93 height 70
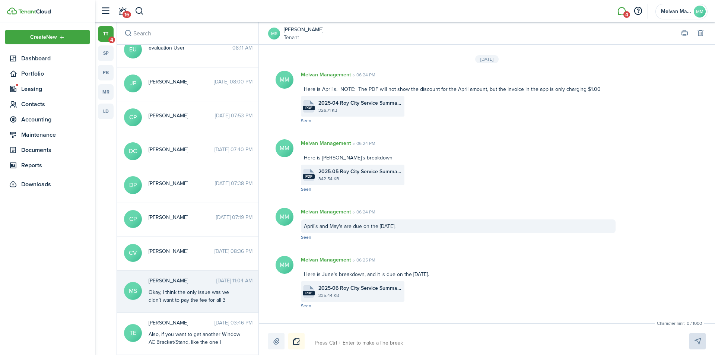
scroll to position [940, 0]
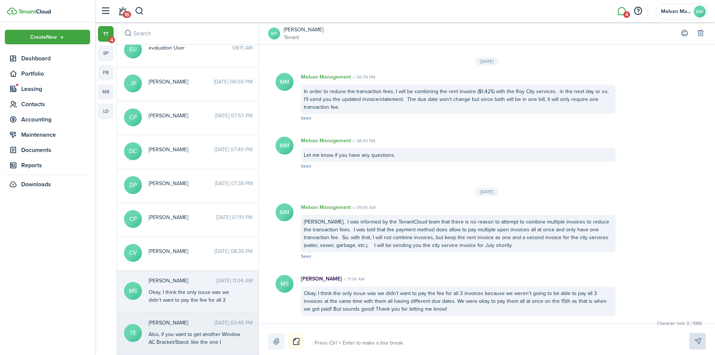
click at [214, 325] on time "[DATE] 03:46 PM" at bounding box center [233, 323] width 38 height 8
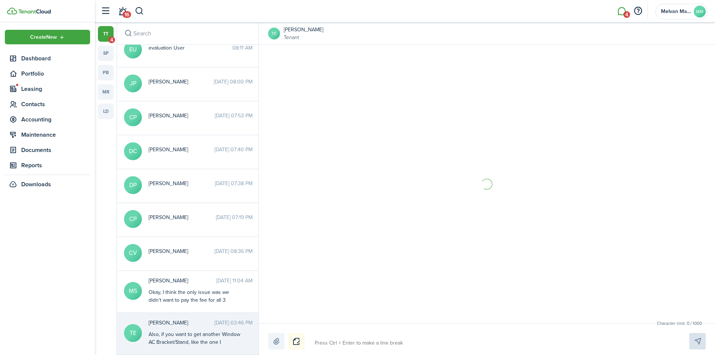
scroll to position [657, 0]
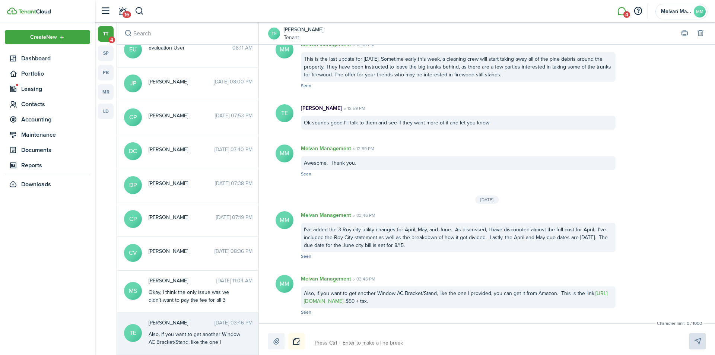
click at [104, 34] on link "tt 4" at bounding box center [106, 34] width 16 height 16
drag, startPoint x: 107, startPoint y: 35, endPoint x: 194, endPoint y: 32, distance: 87.6
click at [194, 32] on input "search" at bounding box center [188, 33] width 142 height 22
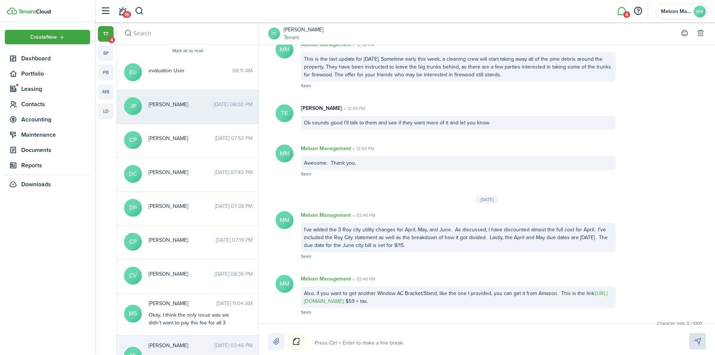
click at [214, 105] on time "[DATE] 08:00 PM" at bounding box center [233, 105] width 39 height 8
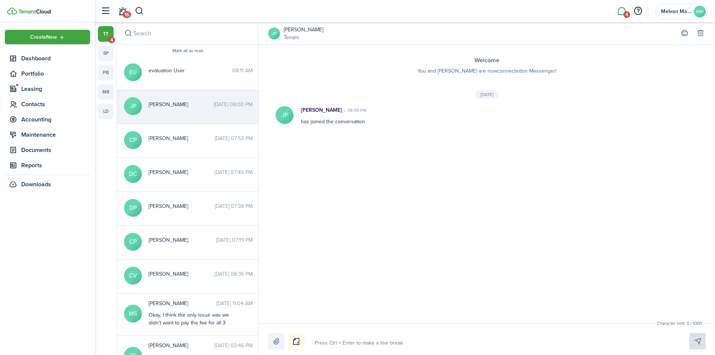
click at [398, 185] on div "Welcome You and [PERSON_NAME] are now connected on Messenger! [DATE] JP [PERSON…" at bounding box center [487, 184] width 456 height 279
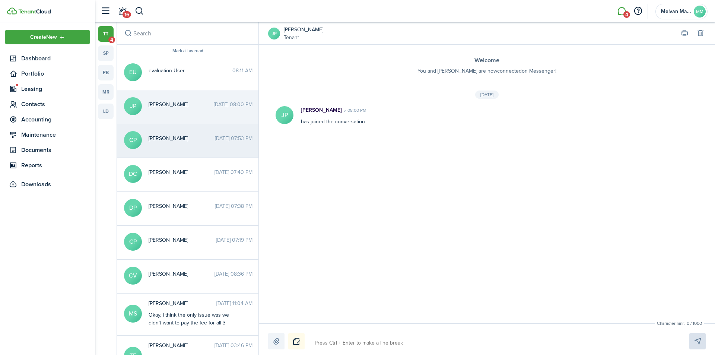
click at [215, 140] on time "[DATE] 07:53 PM" at bounding box center [234, 138] width 38 height 8
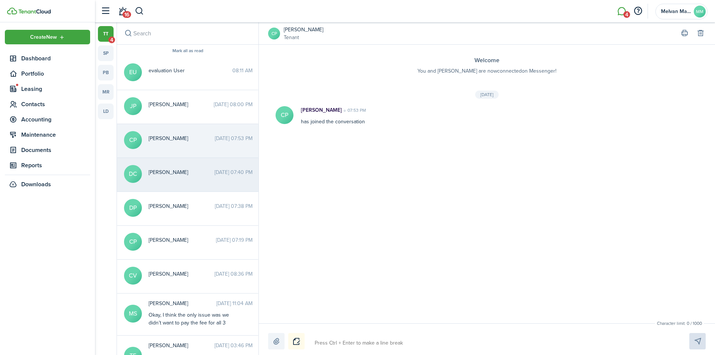
click at [199, 176] on div "[PERSON_NAME] [DATE] 07:40 PM" at bounding box center [200, 174] width 115 height 12
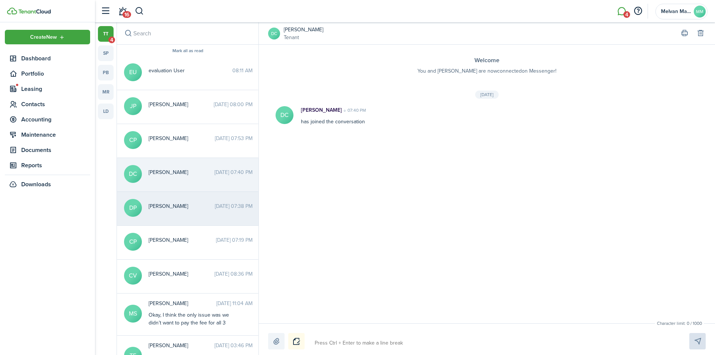
click at [190, 210] on span "[PERSON_NAME]" at bounding box center [182, 206] width 66 height 8
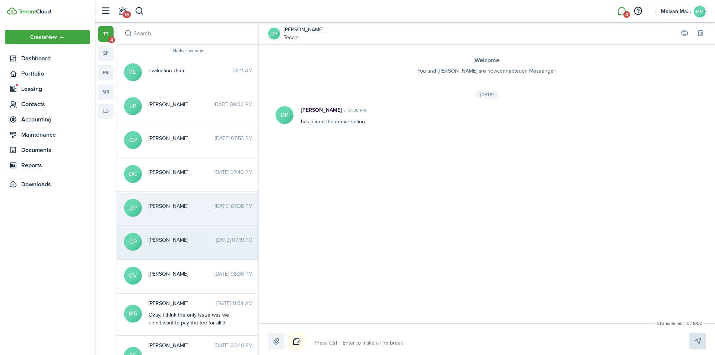
click at [186, 241] on span "[PERSON_NAME]" at bounding box center [182, 240] width 67 height 8
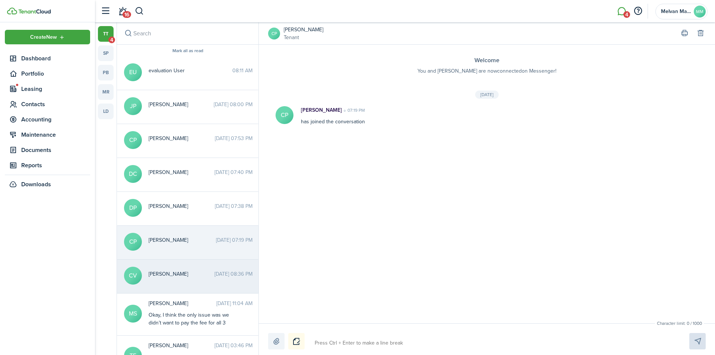
click at [214, 277] on time "[DATE] 08:36 PM" at bounding box center [233, 274] width 38 height 8
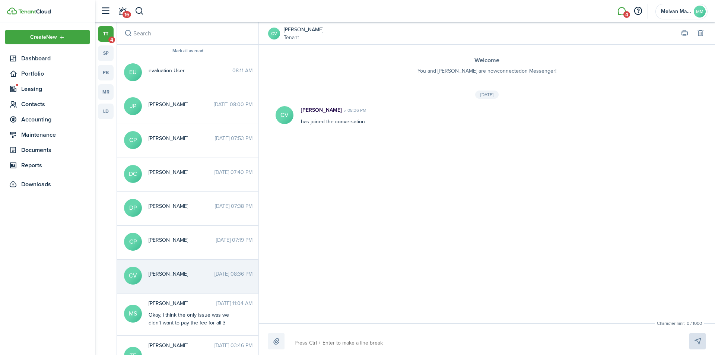
click at [105, 52] on link "sp" at bounding box center [106, 53] width 16 height 16
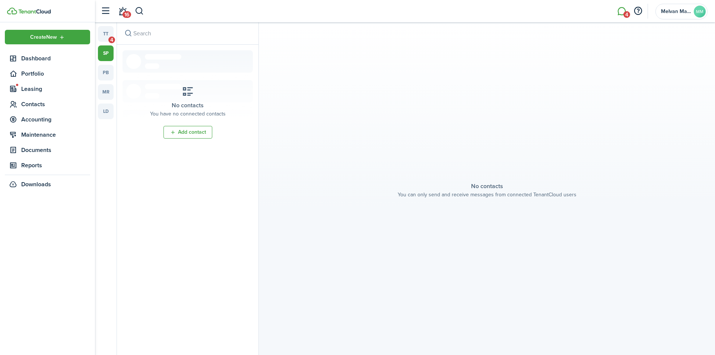
click at [125, 15] on span "16" at bounding box center [127, 14] width 9 height 7
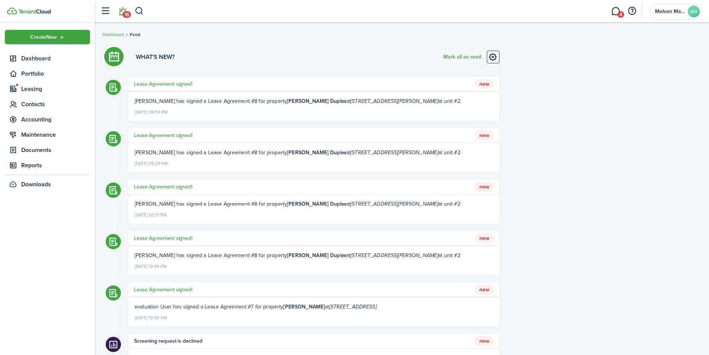
click at [463, 54] on button "Mark all as read" at bounding box center [463, 57] width 38 height 13
click at [123, 11] on li "16" at bounding box center [122, 11] width 17 height 19
click at [36, 70] on span "Portfolio" at bounding box center [55, 73] width 69 height 9
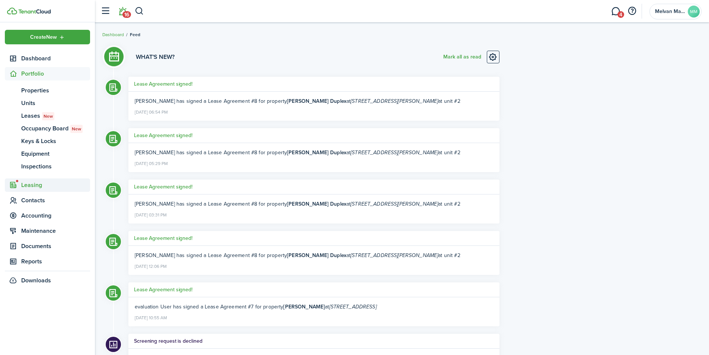
click at [28, 184] on span "Leasing" at bounding box center [55, 185] width 69 height 9
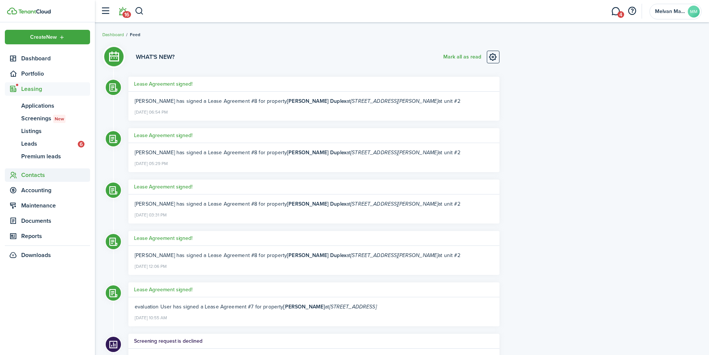
click at [31, 175] on span "Contacts" at bounding box center [55, 175] width 69 height 9
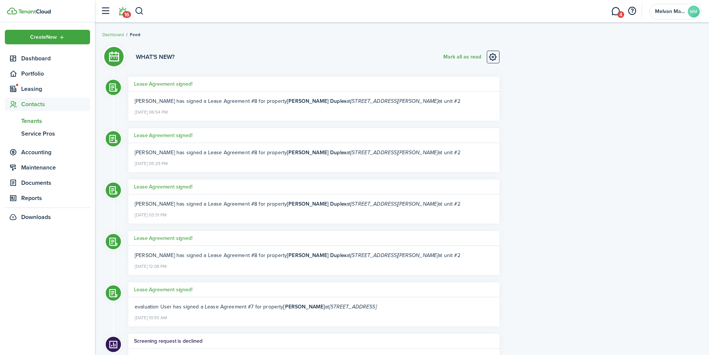
click at [34, 120] on span "Tenants" at bounding box center [55, 121] width 69 height 9
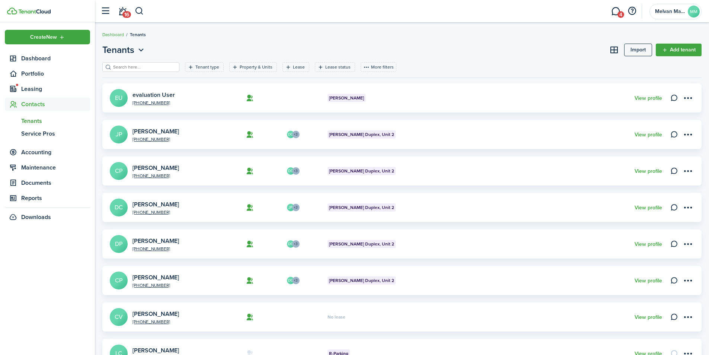
click at [123, 14] on span "16" at bounding box center [127, 14] width 9 height 7
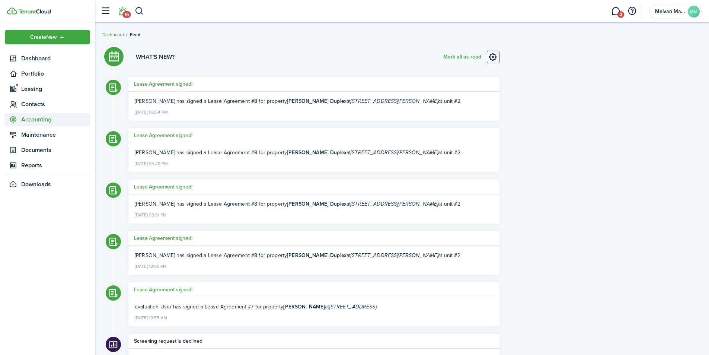
click at [31, 118] on span "Accounting" at bounding box center [55, 119] width 69 height 9
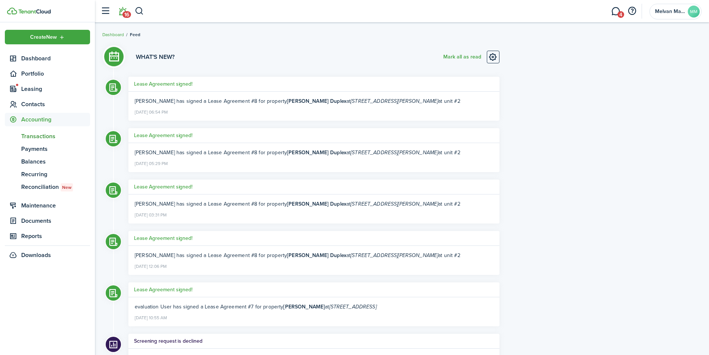
click at [33, 137] on span "Transactions" at bounding box center [55, 136] width 69 height 9
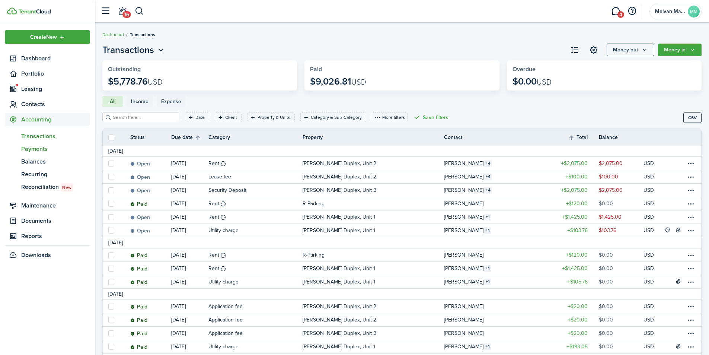
click at [35, 149] on span "Payments" at bounding box center [55, 148] width 69 height 9
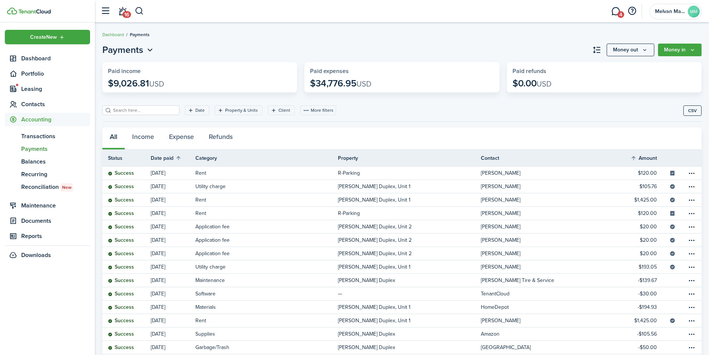
click at [393, 73] on widget-stats-title "Paid expenses" at bounding box center [402, 71] width 184 height 7
click at [366, 75] on widget-stats "Paid expenses $34,776.95 USD" at bounding box center [402, 77] width 195 height 30
click at [619, 15] on span "4" at bounding box center [621, 14] width 7 height 7
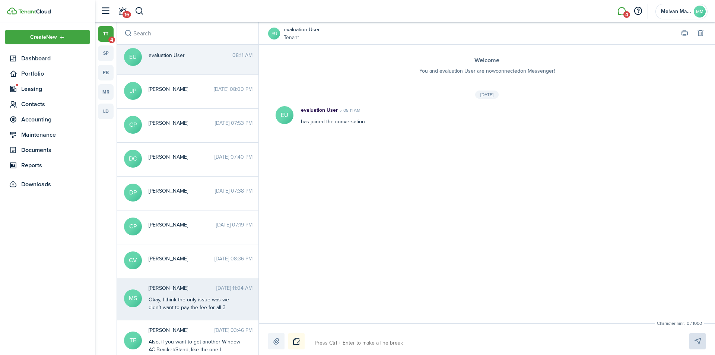
scroll to position [23, 0]
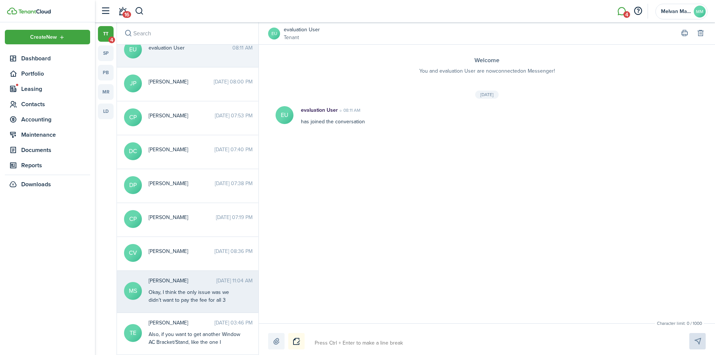
click at [190, 290] on div "Okay, I think the only issue was we didn’t want to pay the fee for all 3 invoic…" at bounding box center [195, 323] width 93 height 70
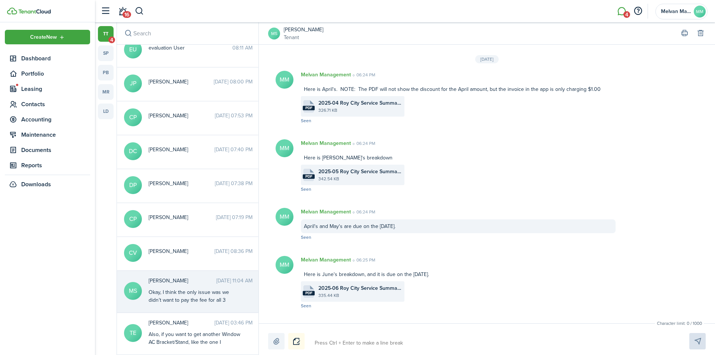
scroll to position [940, 0]
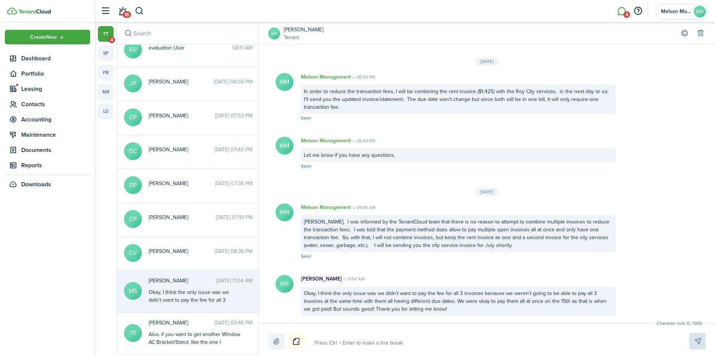
drag, startPoint x: 412, startPoint y: 309, endPoint x: 404, endPoint y: 286, distance: 24.5
click at [410, 307] on div "Okay, I think the only issue was we didn’t want to pay the fee for all 3 invoic…" at bounding box center [458, 300] width 315 height 29
click at [382, 223] on div "[PERSON_NAME], I was informed by the TenantCloud team that there is no reason t…" at bounding box center [458, 233] width 315 height 37
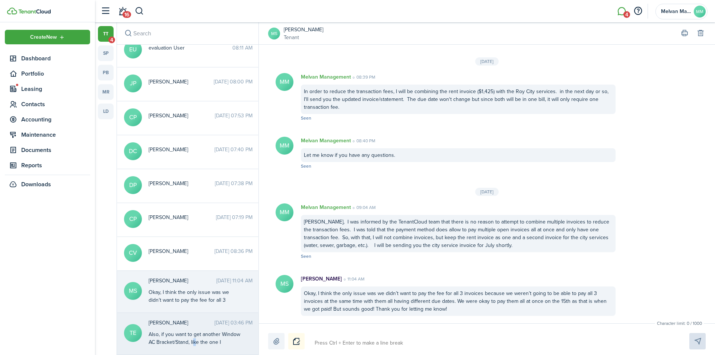
click at [195, 341] on div "Also, if you want to get another Window AC Bracket/Stand, like the one I provid…" at bounding box center [195, 349] width 93 height 39
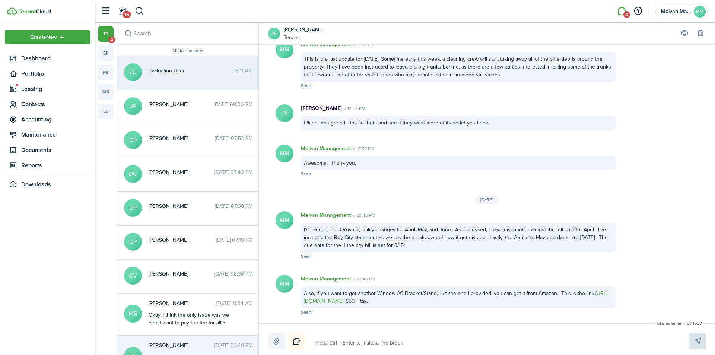
click at [203, 78] on messenger-thread-item "EU evaluation User 08:11 AM" at bounding box center [188, 73] width 142 height 34
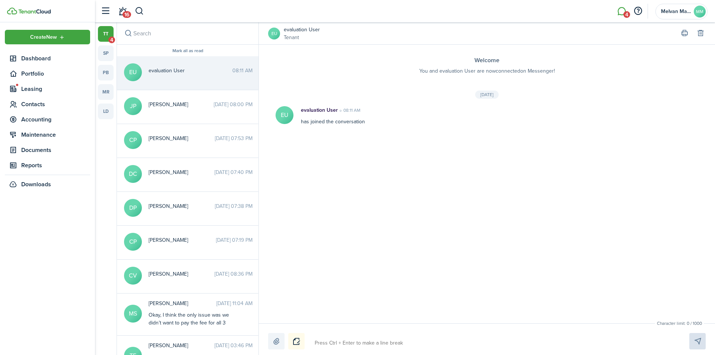
click at [194, 52] on button "Mark all as read" at bounding box center [187, 50] width 31 height 5
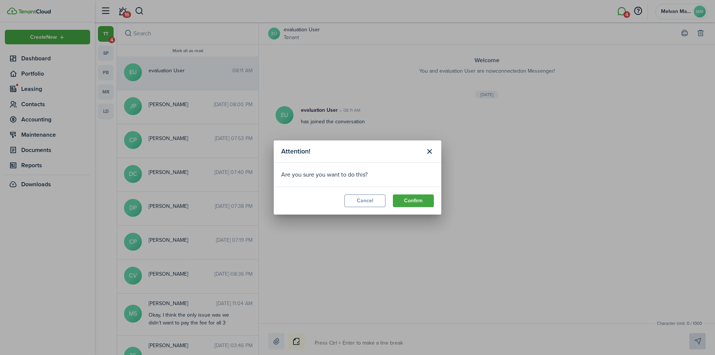
click at [425, 200] on button "Confirm" at bounding box center [413, 200] width 41 height 13
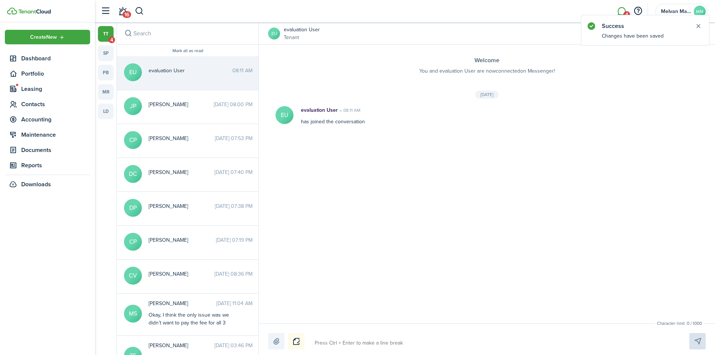
click at [533, 167] on div "Welcome You and evaluation User are now connected [DEMOGRAPHIC_DATA] Messenger!…" at bounding box center [487, 184] width 456 height 279
click at [696, 29] on button "Close notify" at bounding box center [698, 26] width 10 height 10
click at [102, 58] on link "sp" at bounding box center [106, 53] width 16 height 16
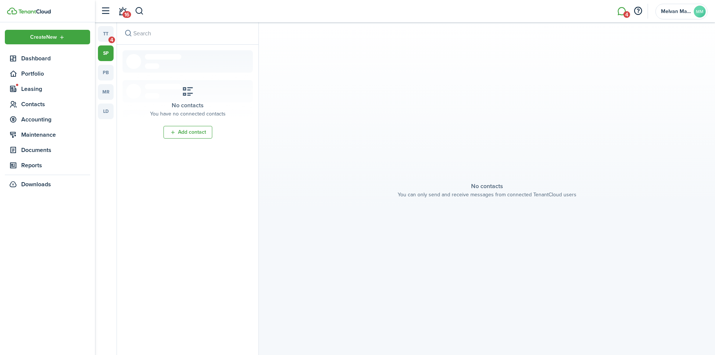
click at [101, 71] on link "pb" at bounding box center [106, 73] width 16 height 16
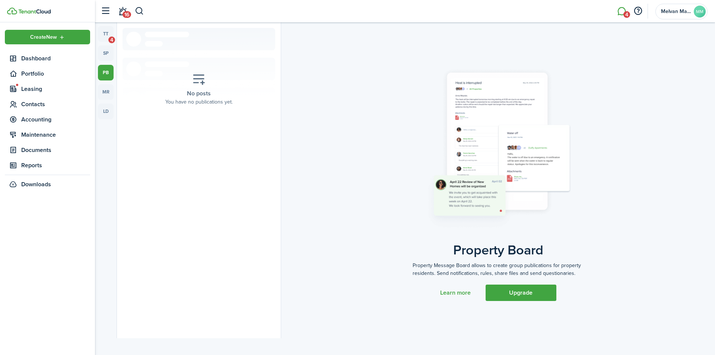
click at [105, 92] on link "mr" at bounding box center [106, 92] width 16 height 16
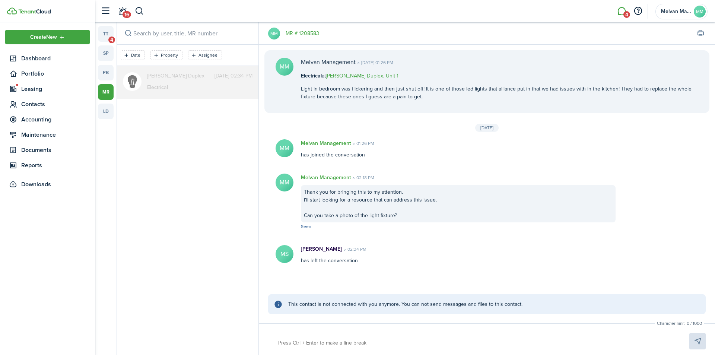
click at [101, 115] on link "ld" at bounding box center [106, 112] width 16 height 16
